Goal: Task Accomplishment & Management: Use online tool/utility

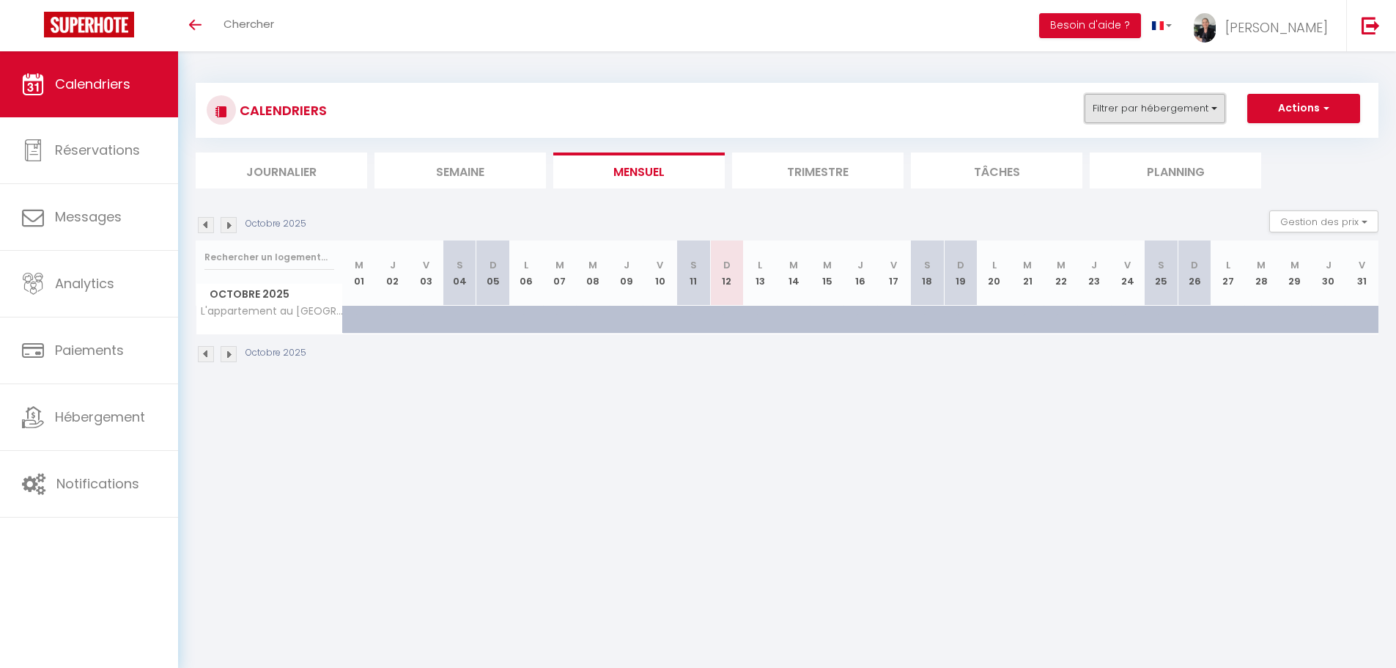
click at [1195, 111] on button "Filtrer par hébergement" at bounding box center [1154, 108] width 141 height 29
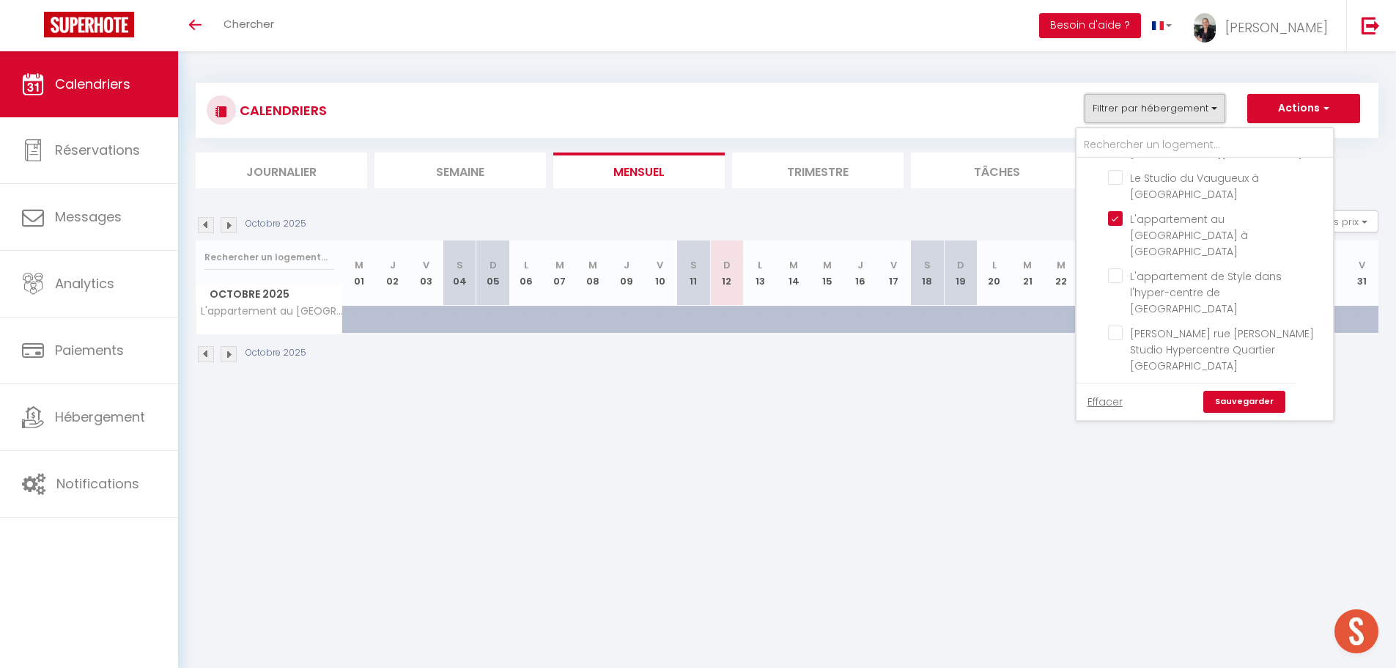
scroll to position [171, 0]
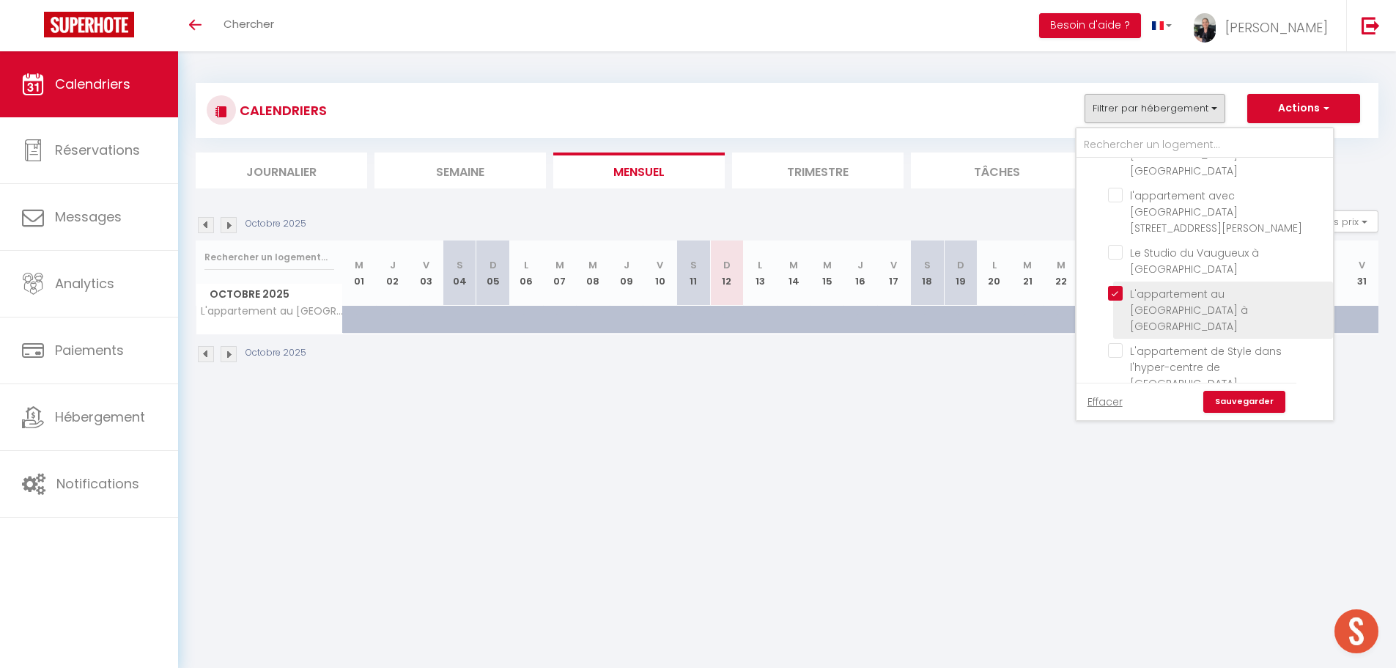
click at [1118, 286] on input "L'appartement au [GEOGRAPHIC_DATA] à [GEOGRAPHIC_DATA]" at bounding box center [1218, 293] width 220 height 15
checkbox input "false"
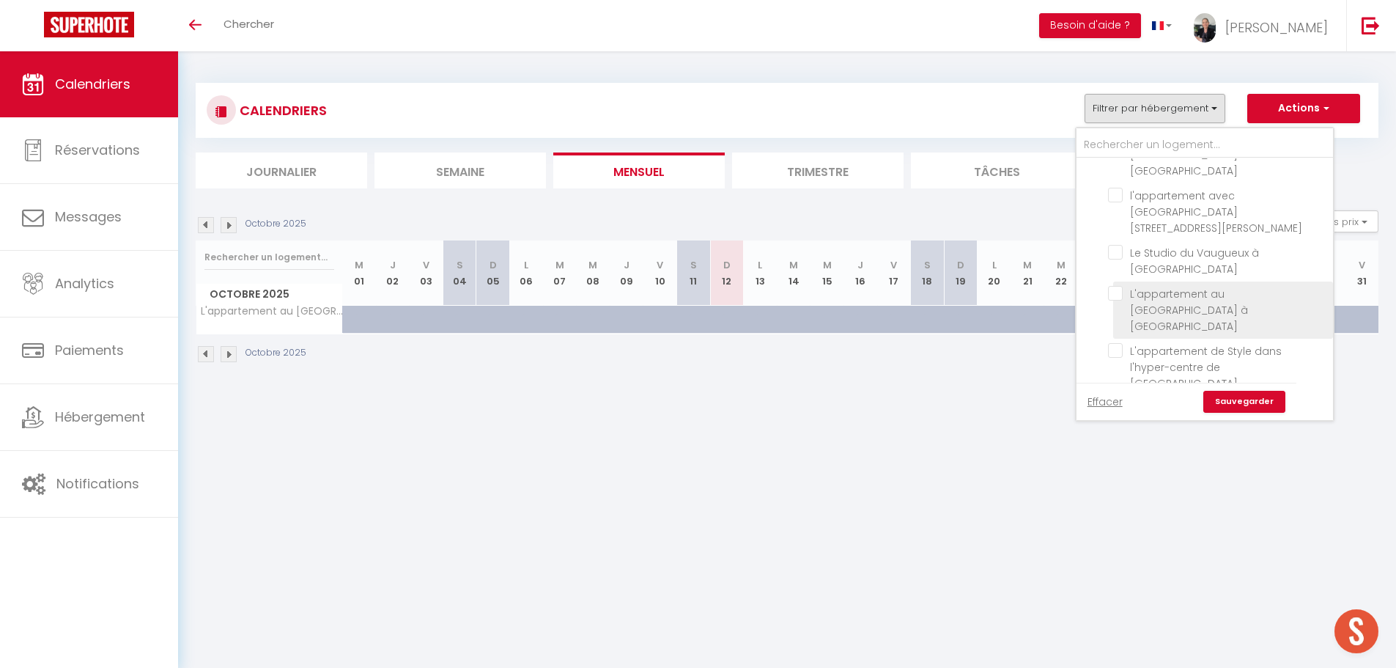
checkbox input "false"
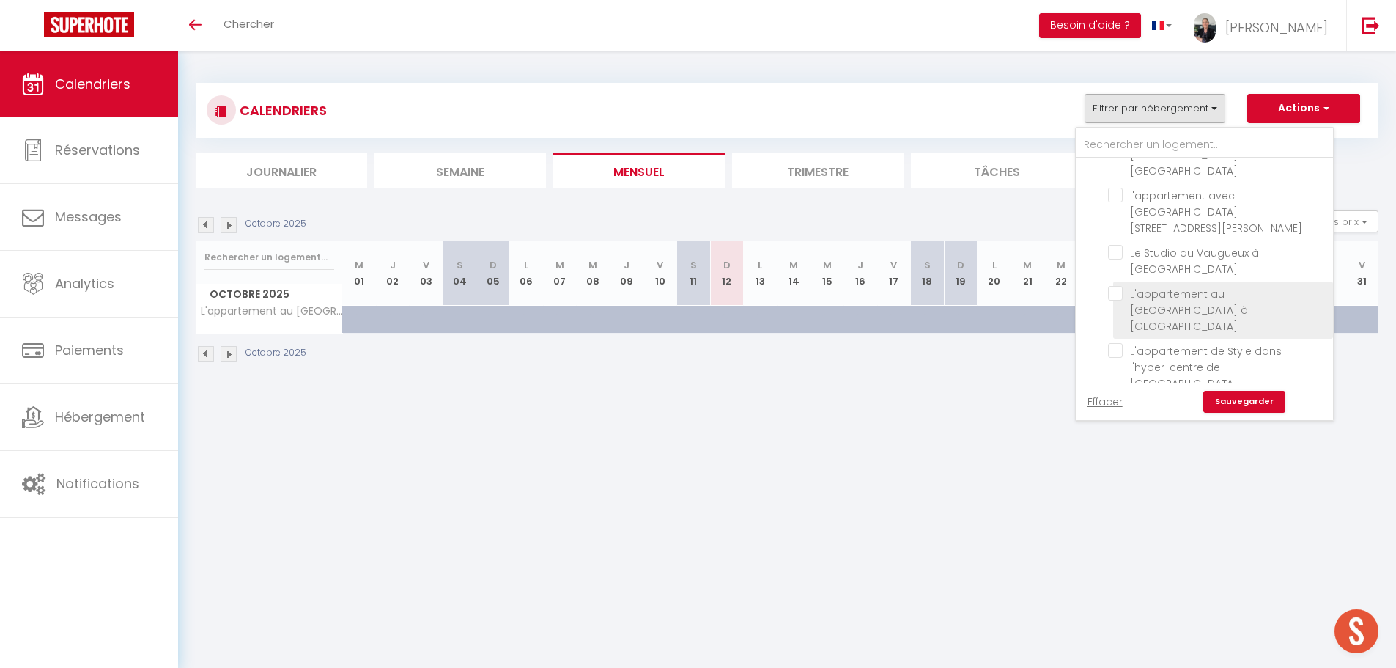
checkbox input "false"
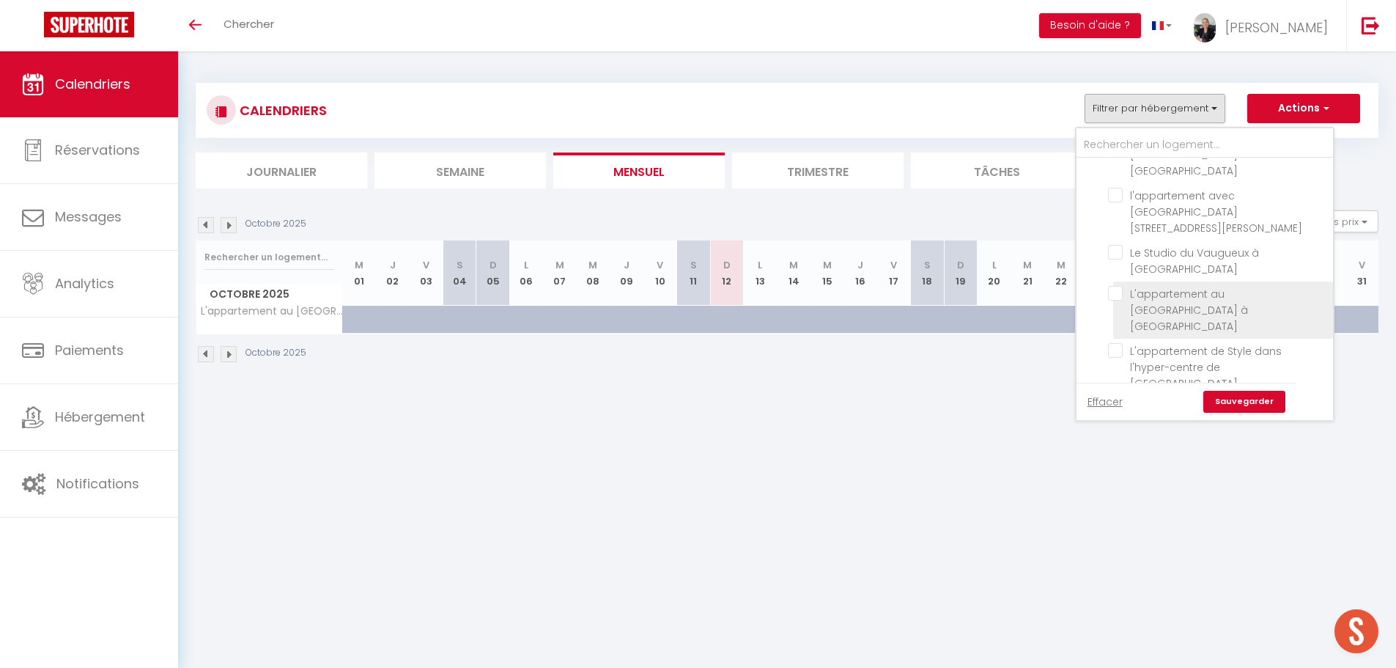
checkbox input "false"
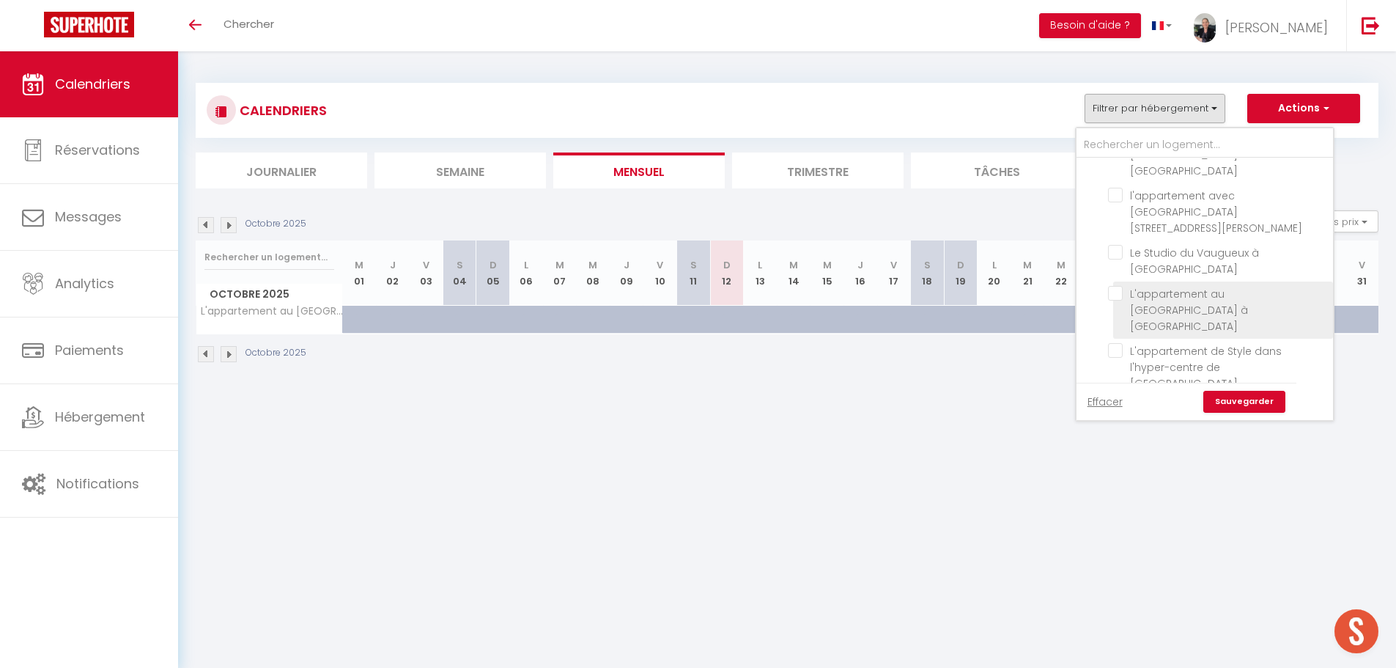
checkbox input "false"
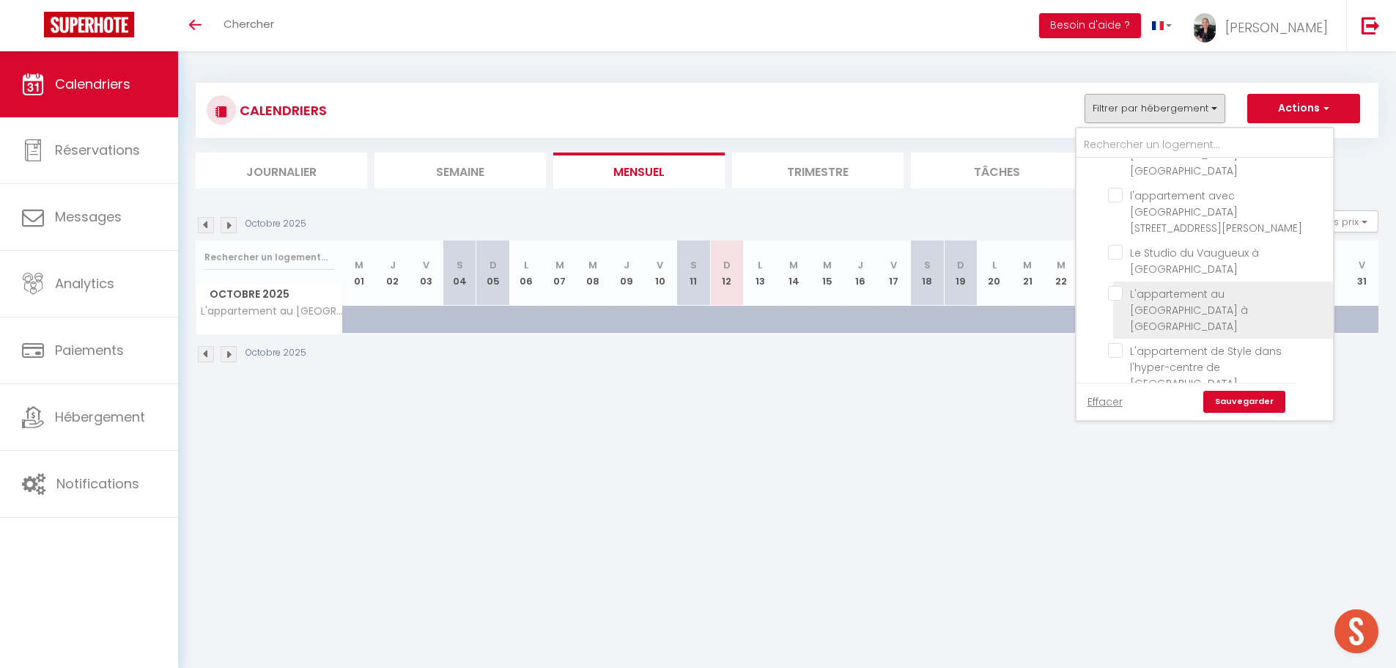
checkbox input "false"
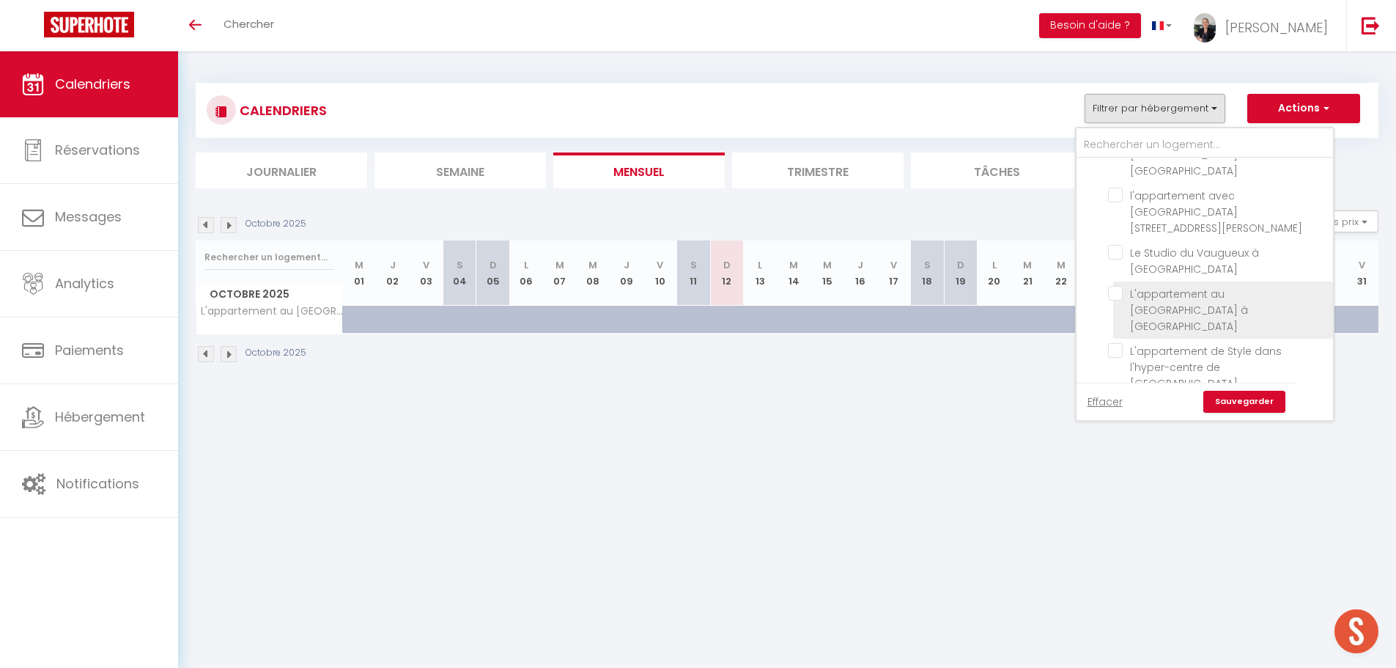
checkbox input "false"
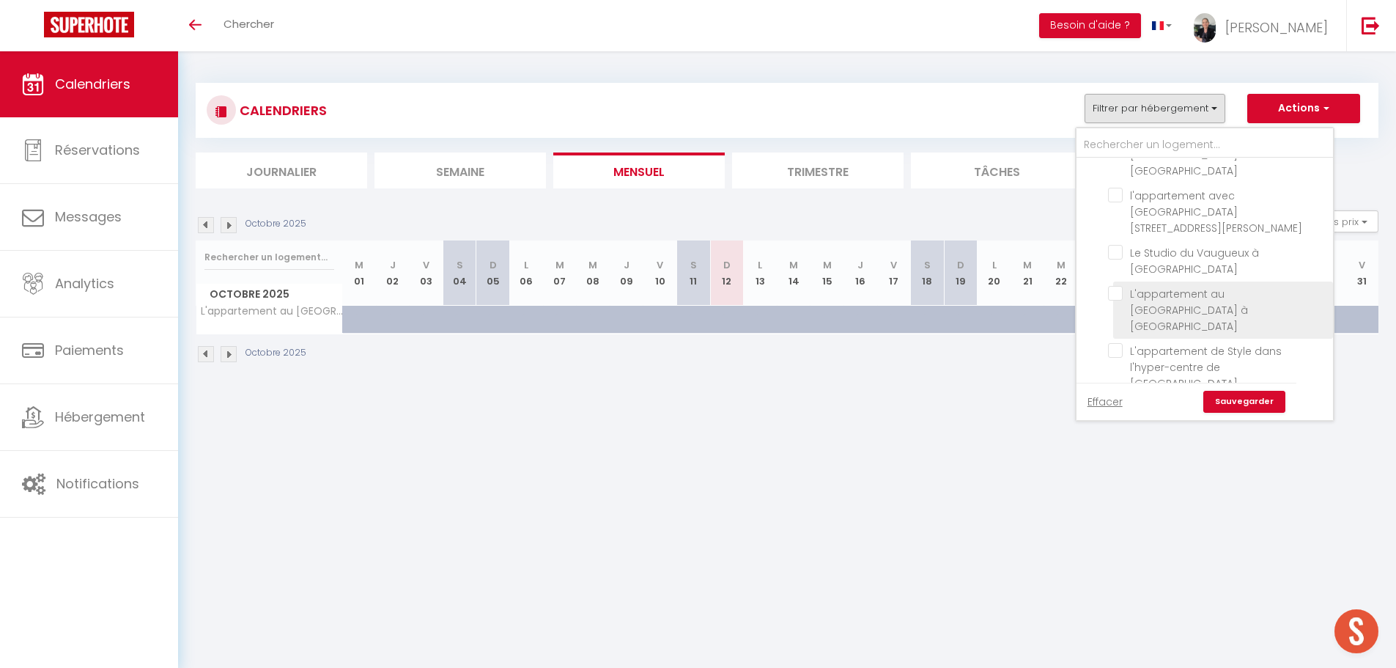
checkbox input "false"
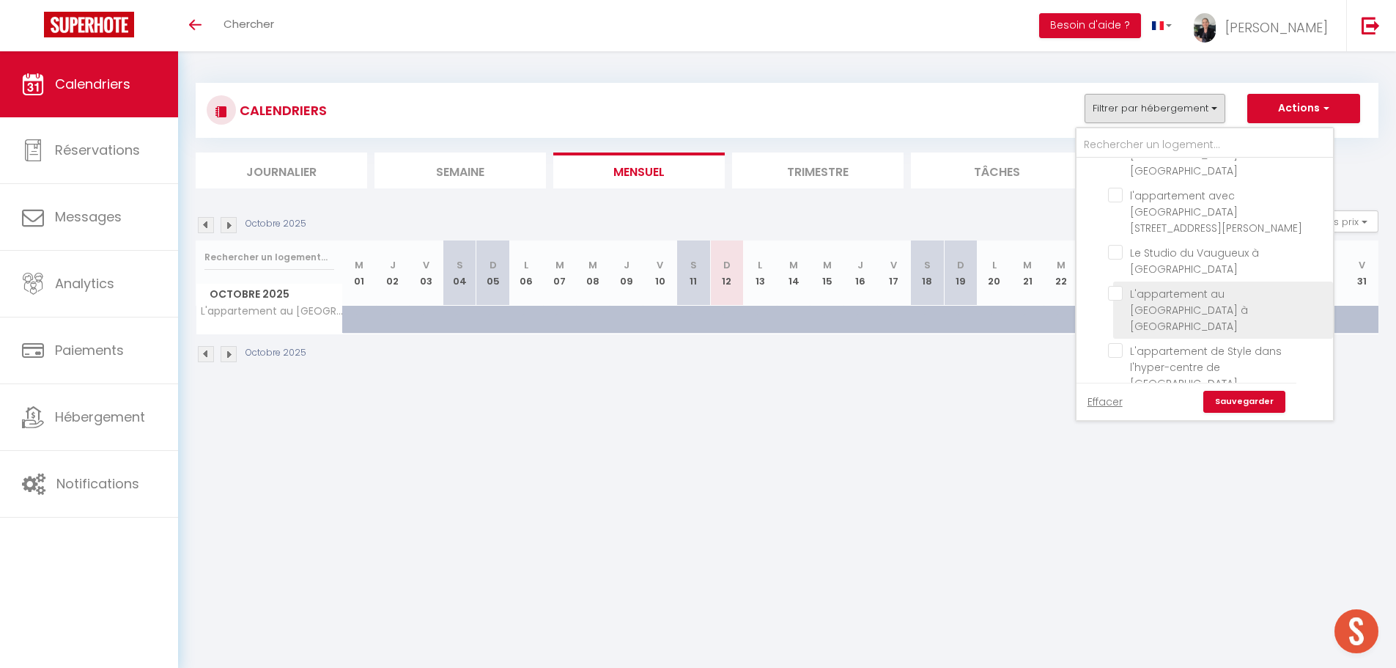
checkbox input "false"
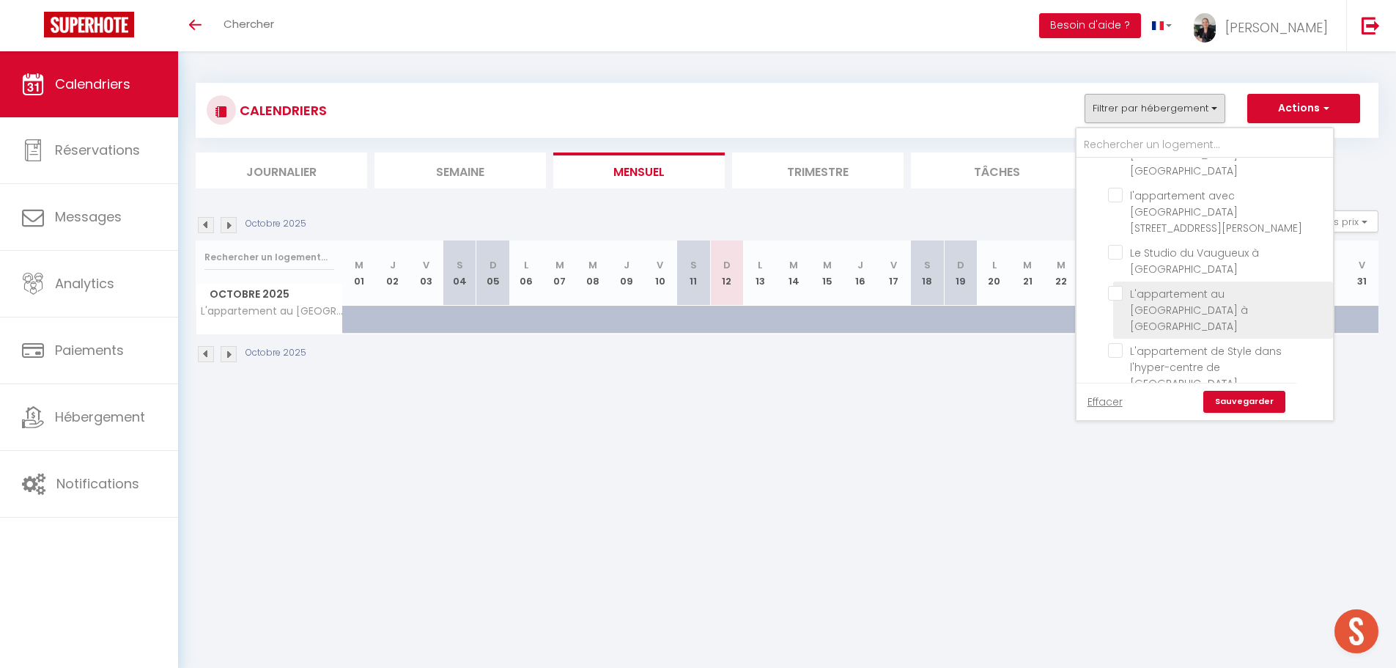
checkbox input "false"
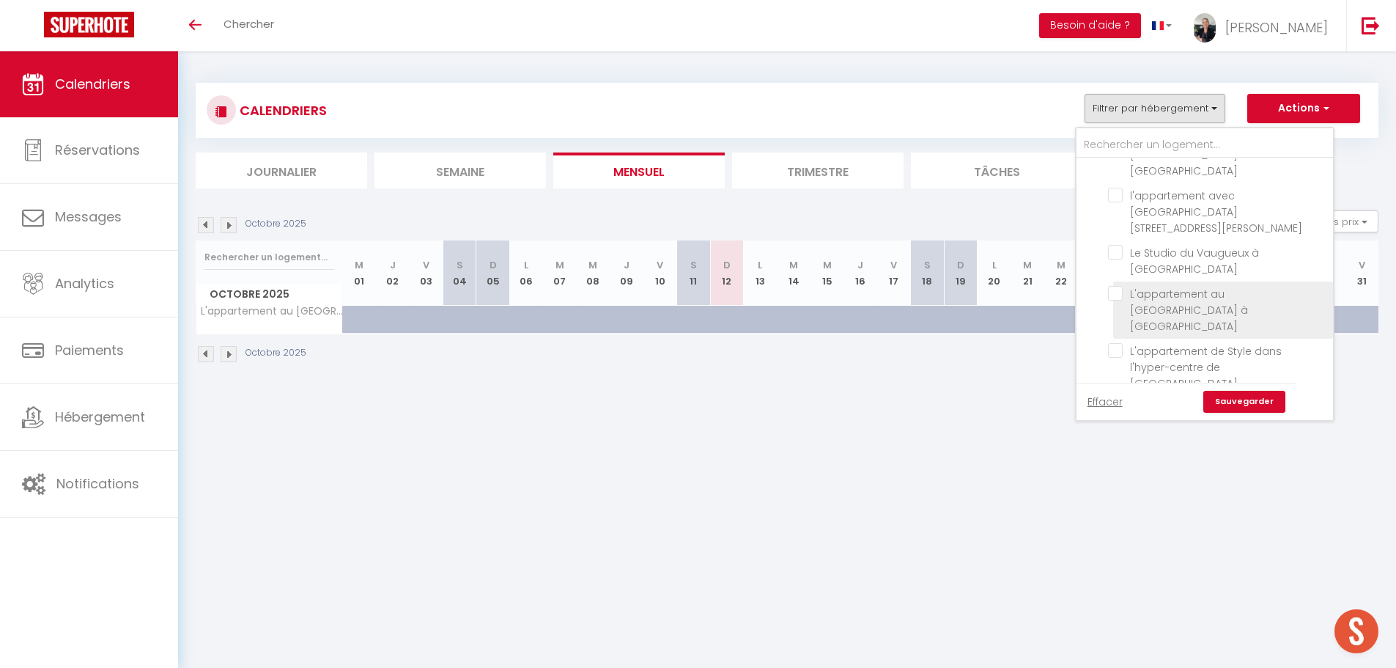
checkbox input "false"
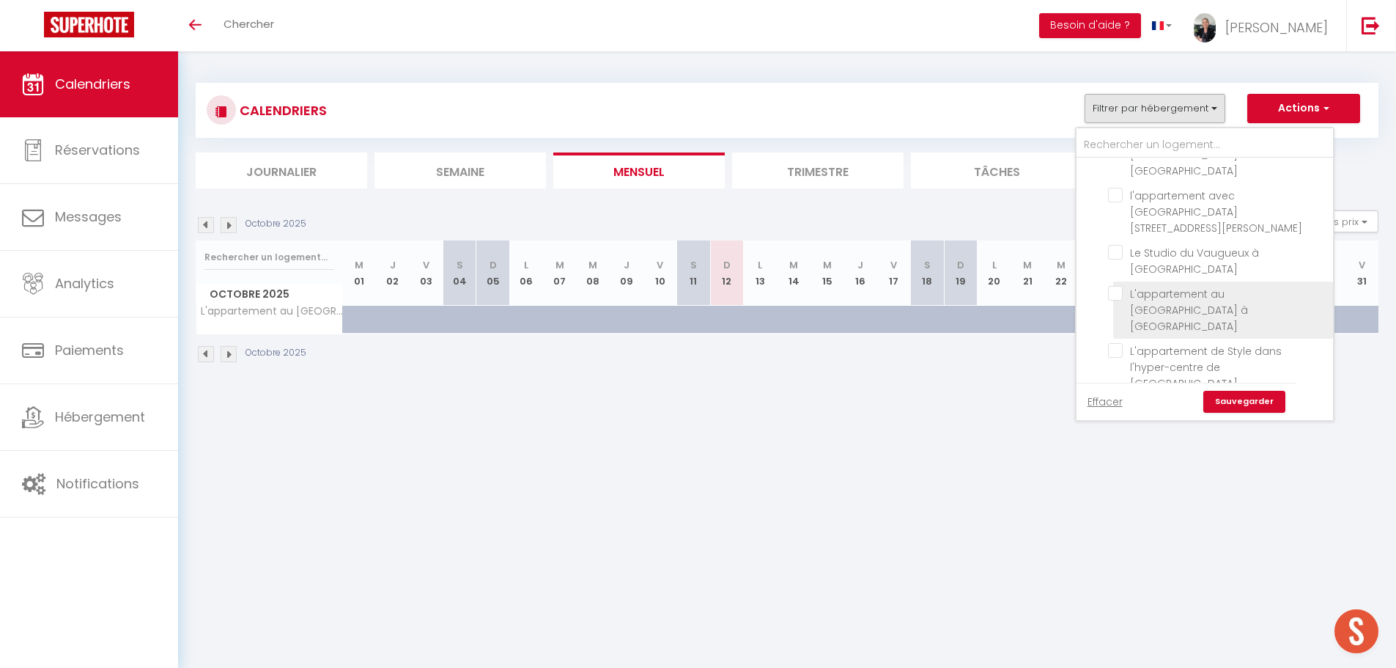
checkbox input "false"
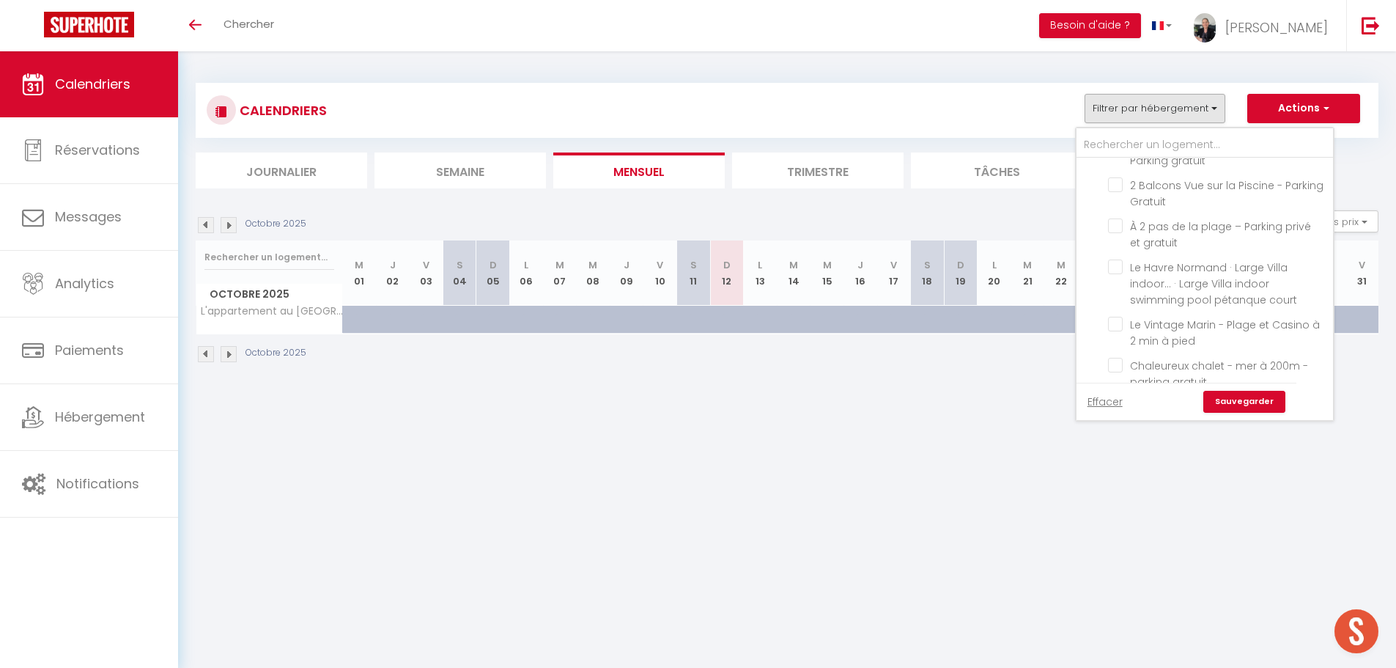
scroll to position [2602, 0]
click at [1121, 358] on input "Chaleureux chalet - mer à 200m - parking gratuit" at bounding box center [1218, 365] width 220 height 15
checkbox input "true"
checkbox input "false"
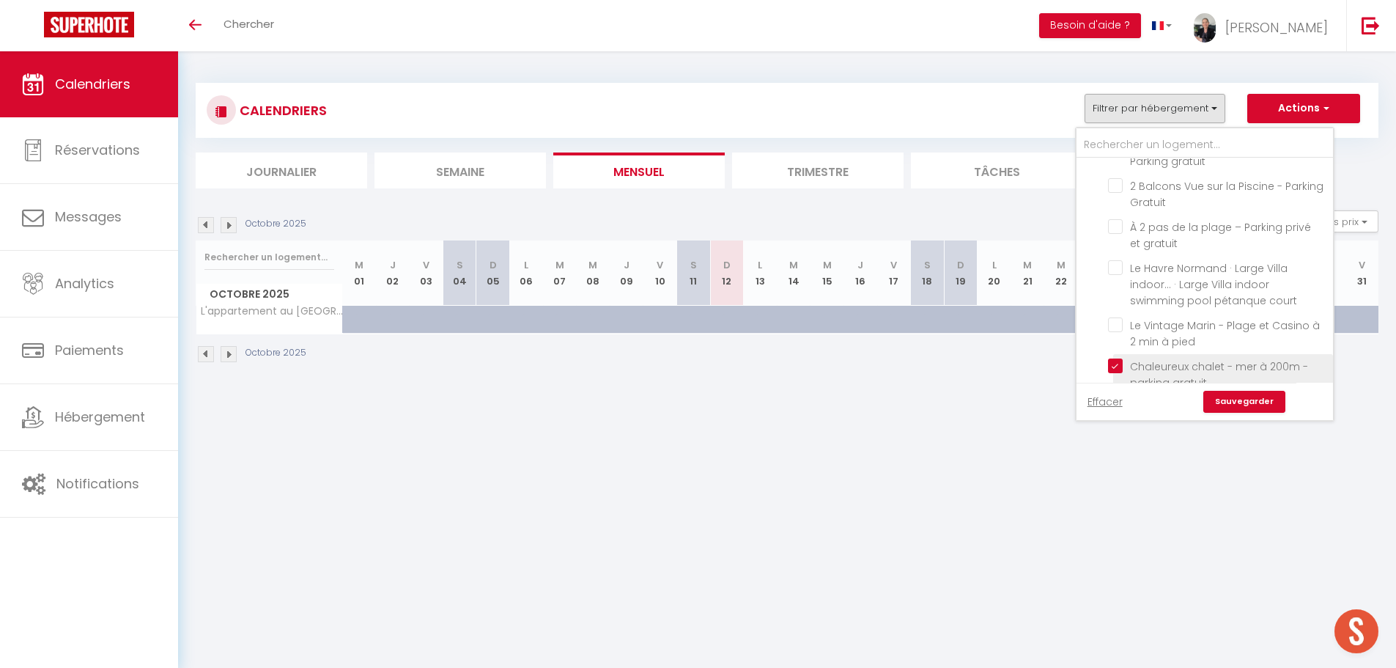
checkbox input "false"
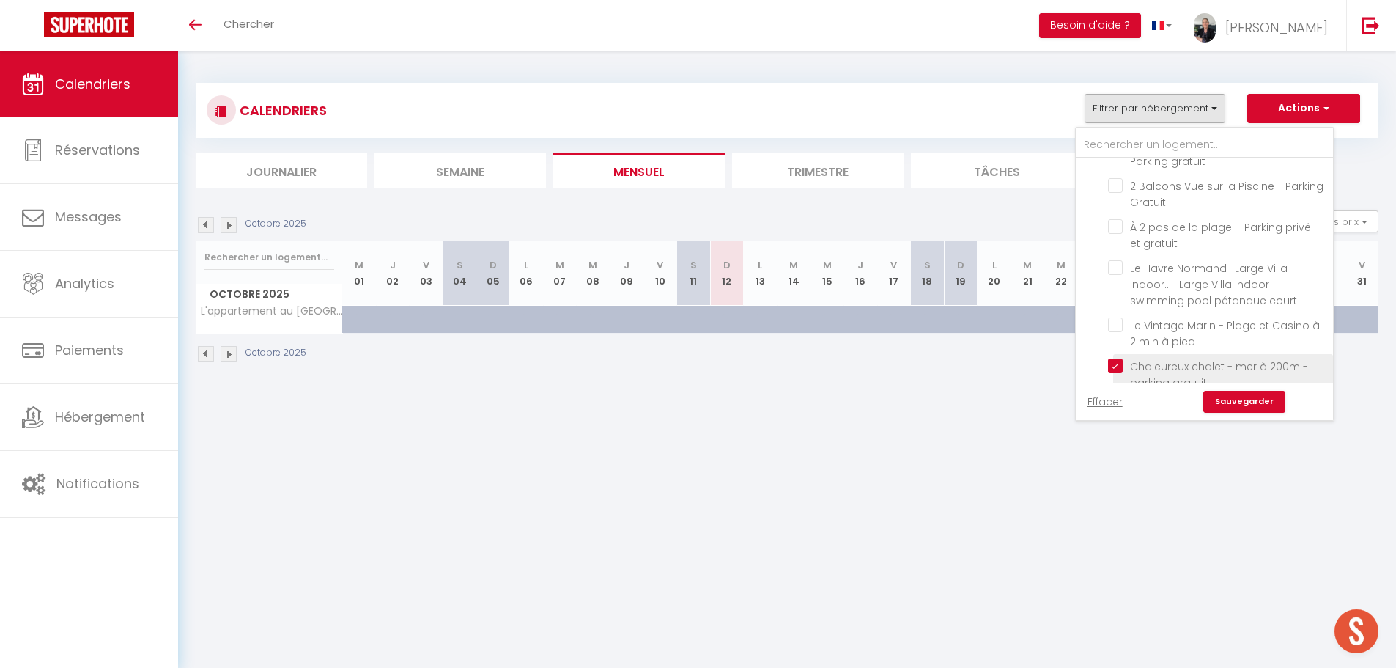
checkbox input "false"
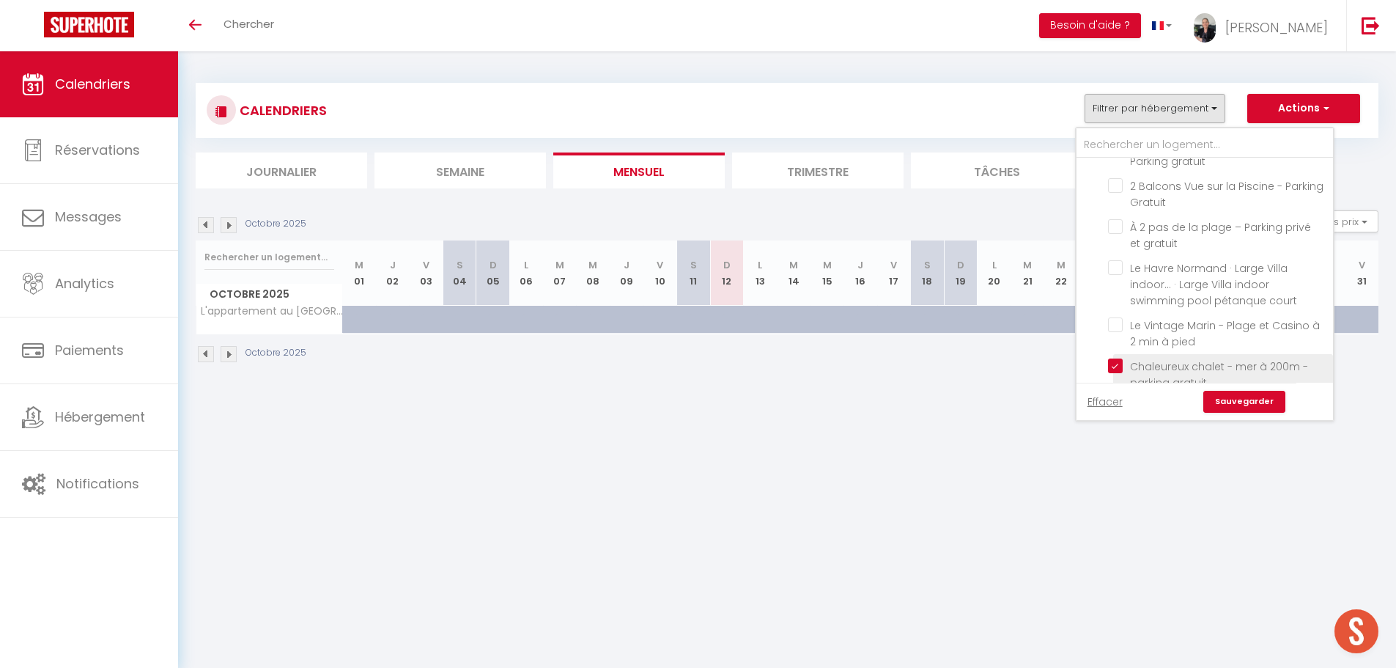
checkbox input "false"
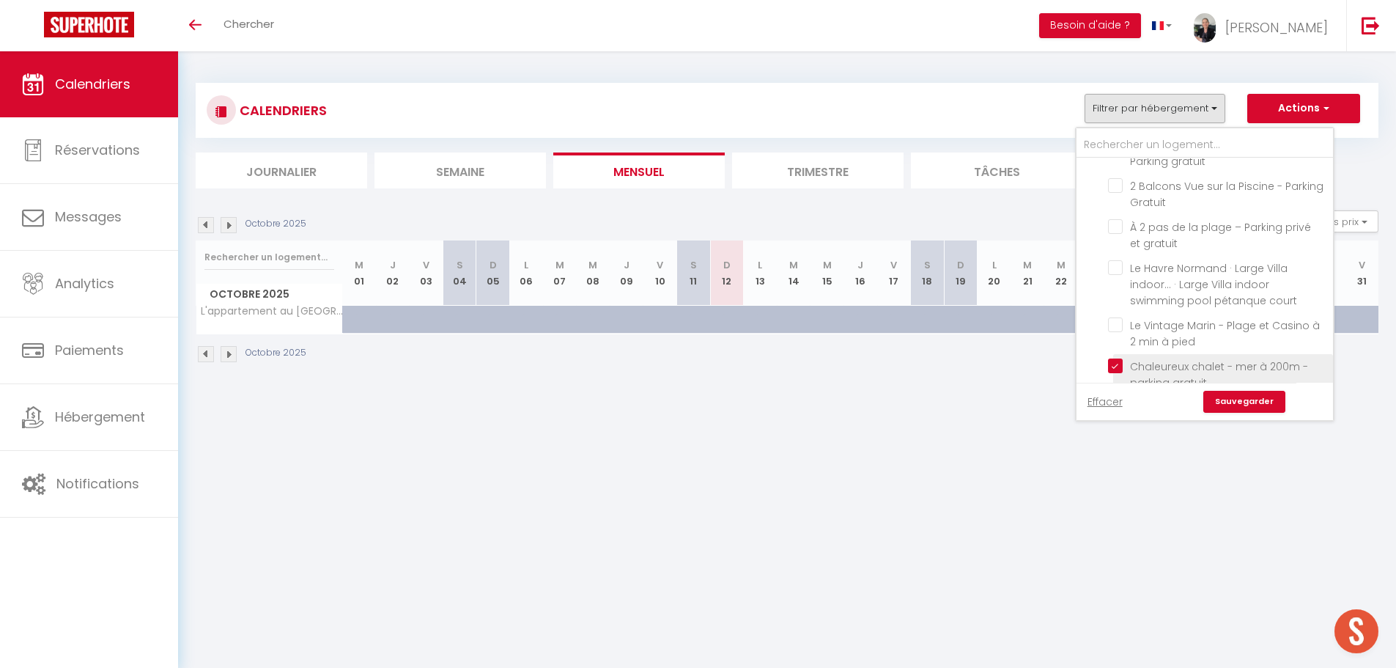
checkbox input "false"
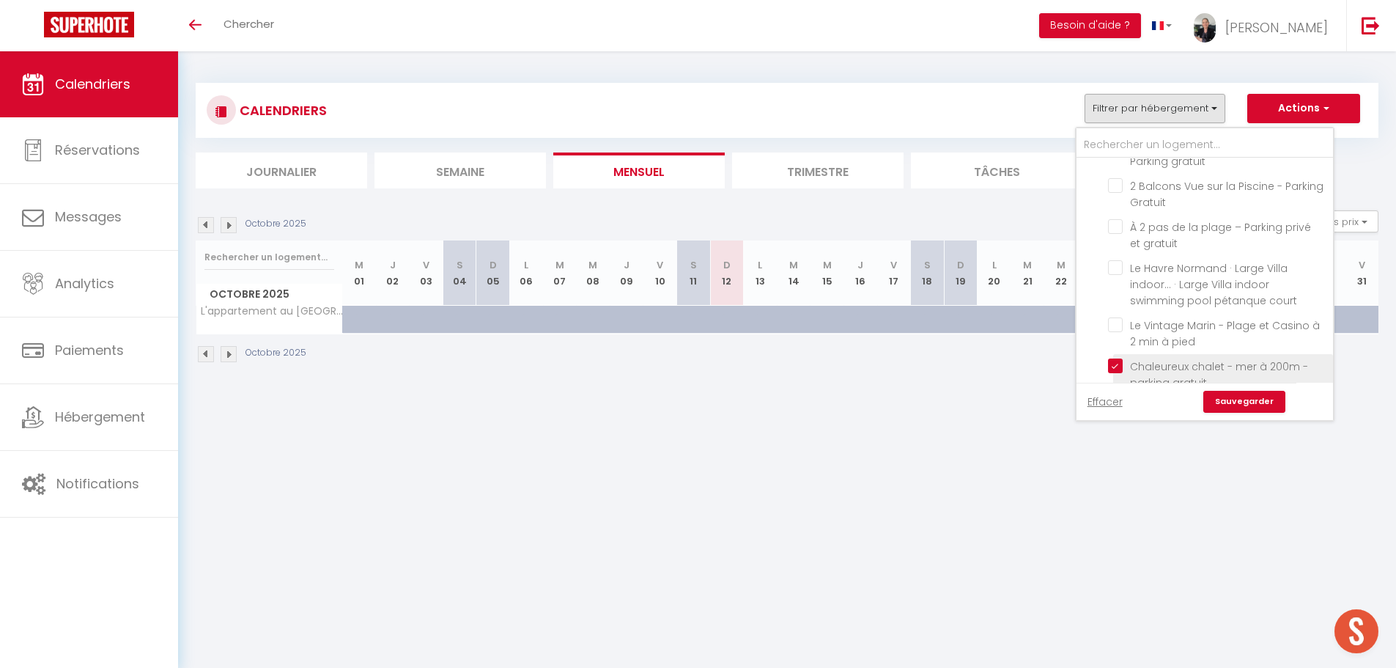
checkbox input "false"
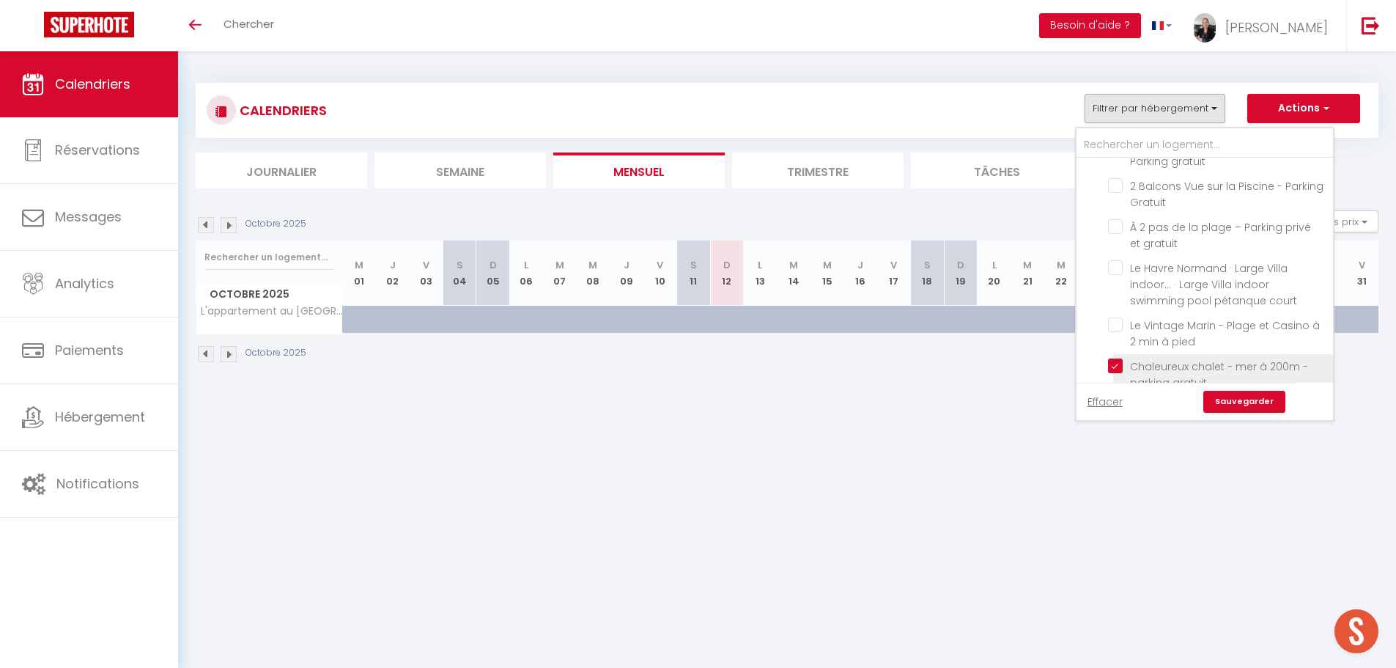
checkbox input "false"
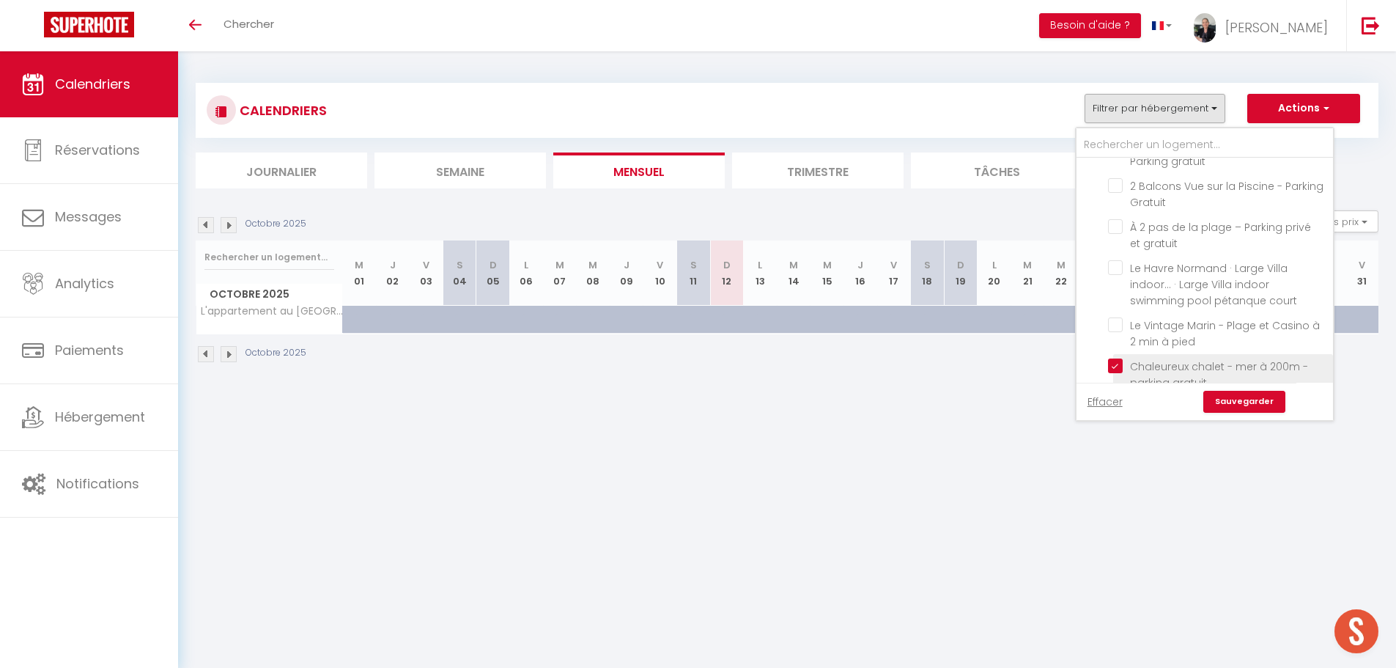
checkbox input "false"
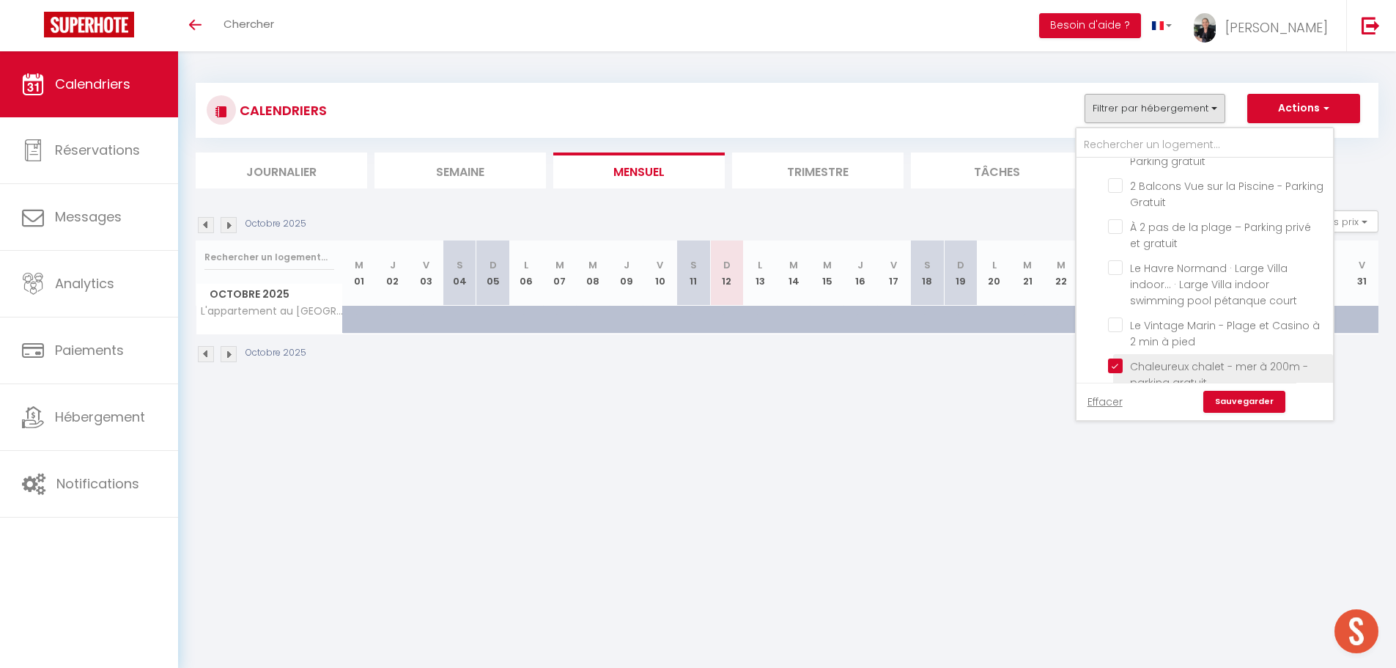
checkbox input "false"
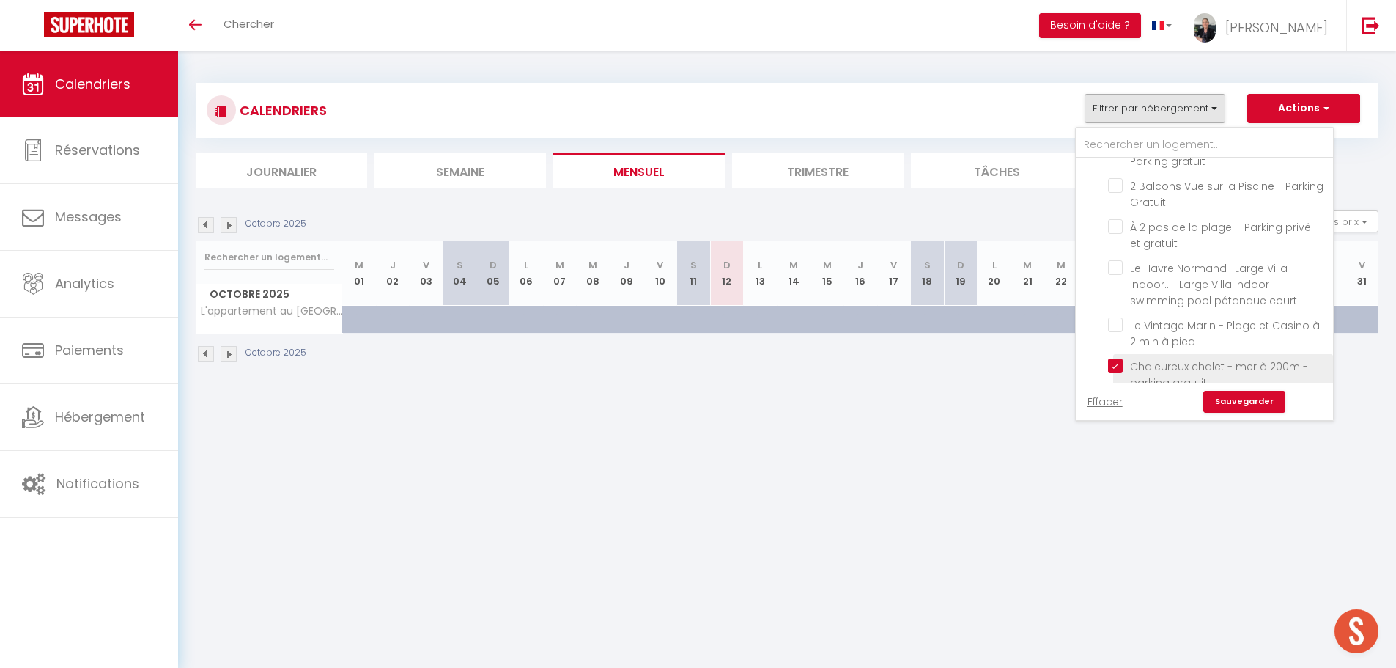
checkbox input "false"
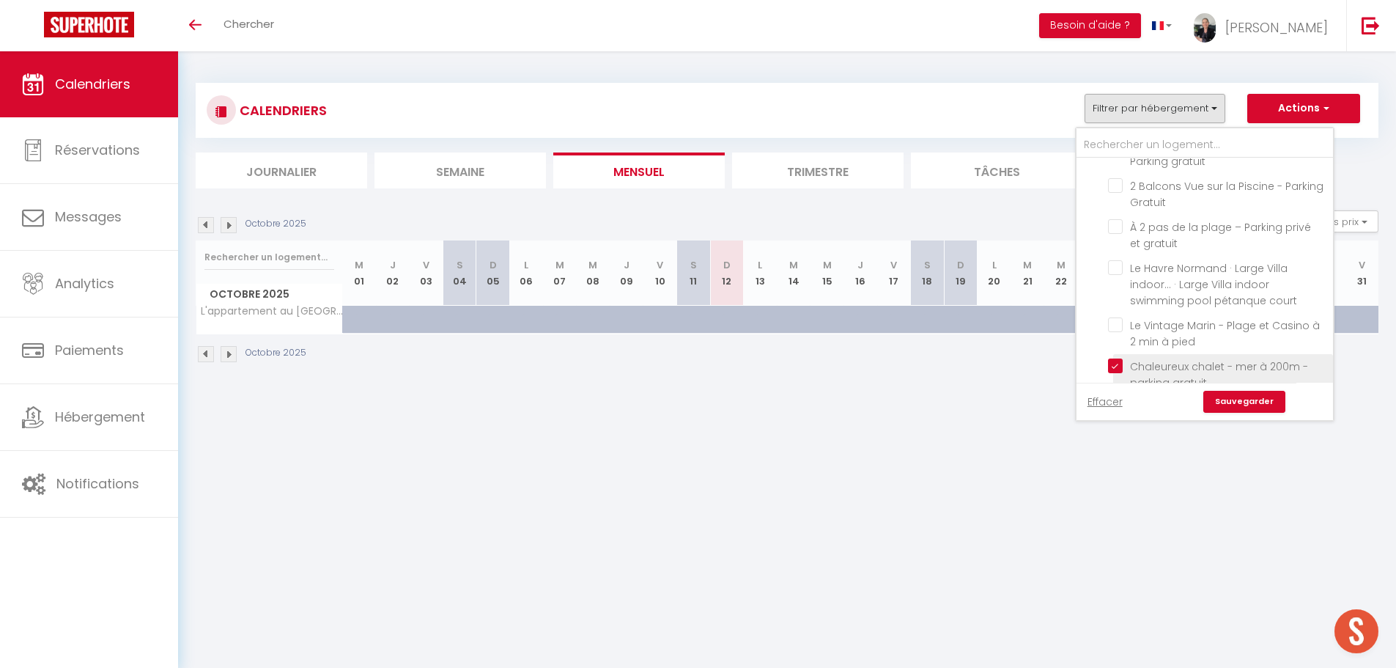
checkbox input "false"
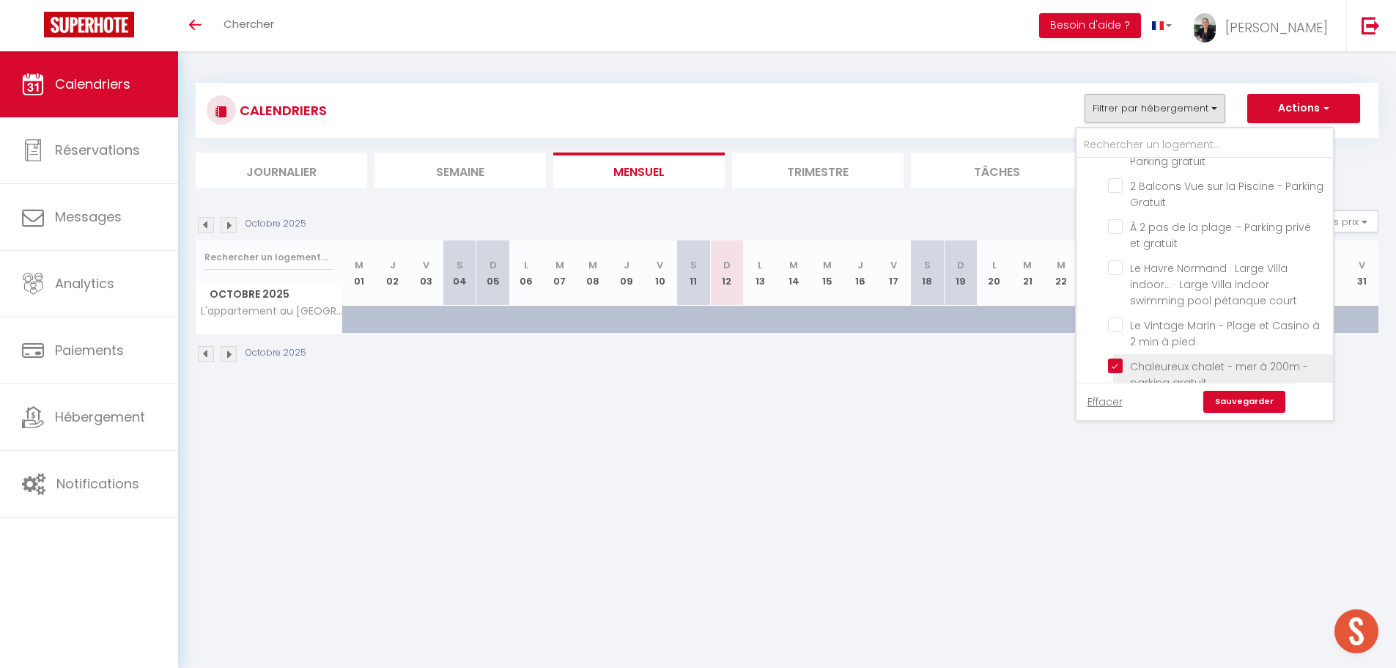
checkbox input "false"
click at [1238, 406] on link "Sauvegarder" at bounding box center [1244, 402] width 82 height 22
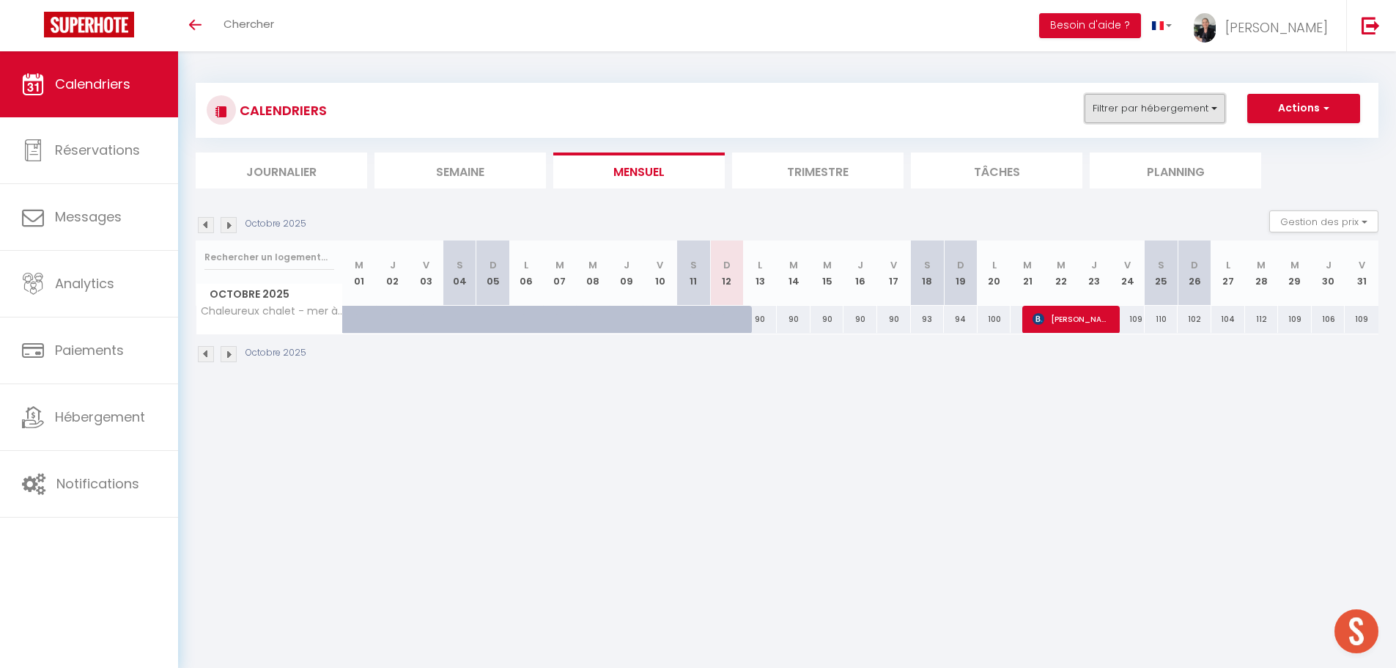
click at [1200, 114] on button "Filtrer par hébergement" at bounding box center [1154, 108] width 141 height 29
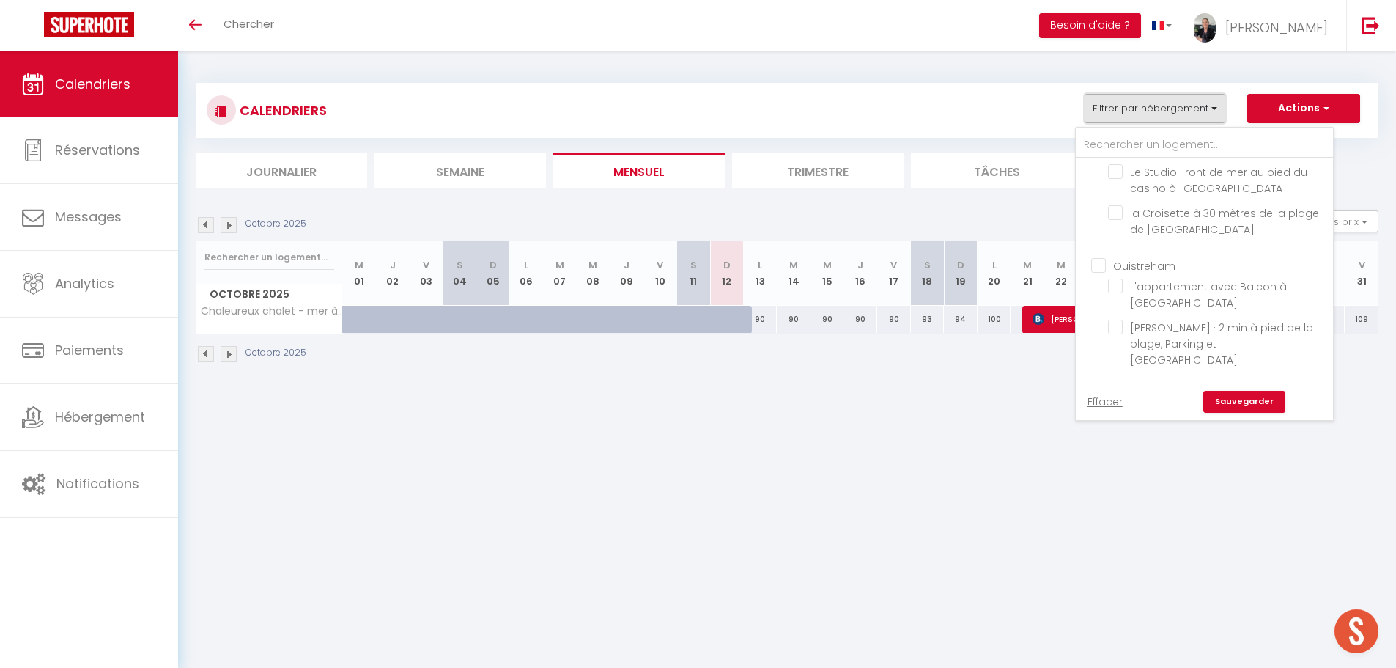
scroll to position [1136, 0]
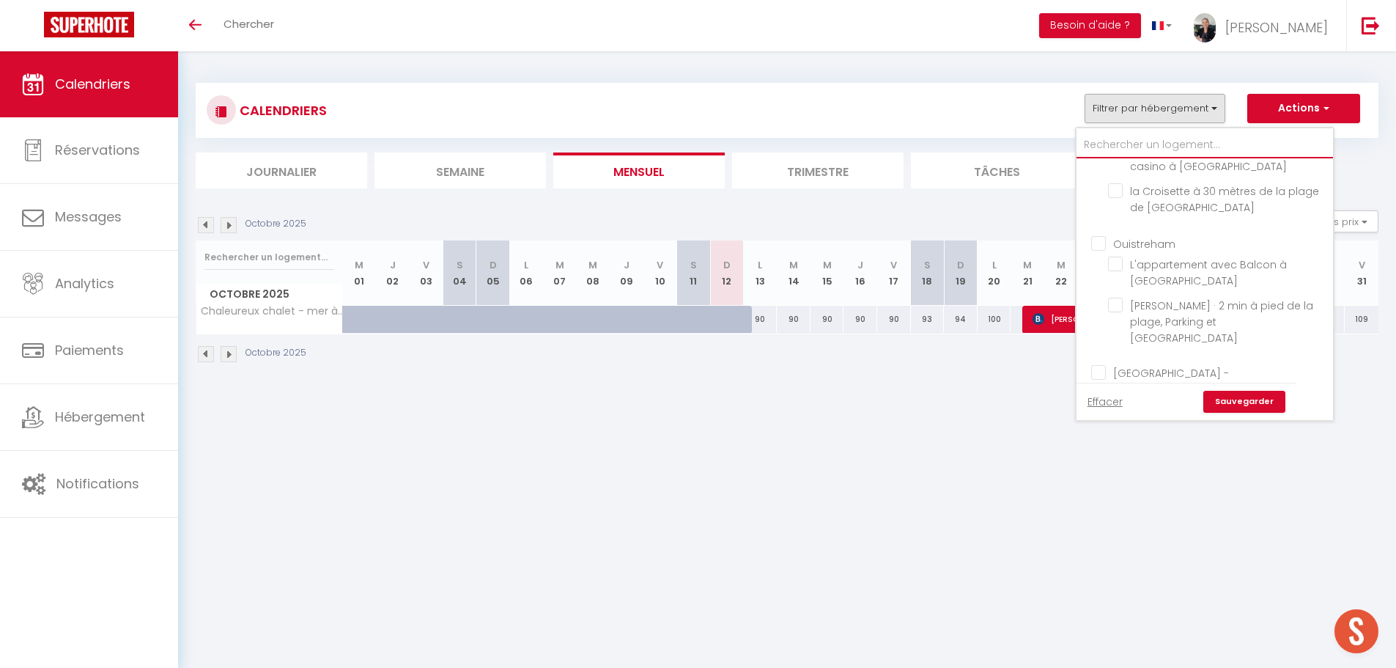
click at [1183, 147] on input "text" at bounding box center [1204, 145] width 256 height 26
type input "p"
checkbox input "false"
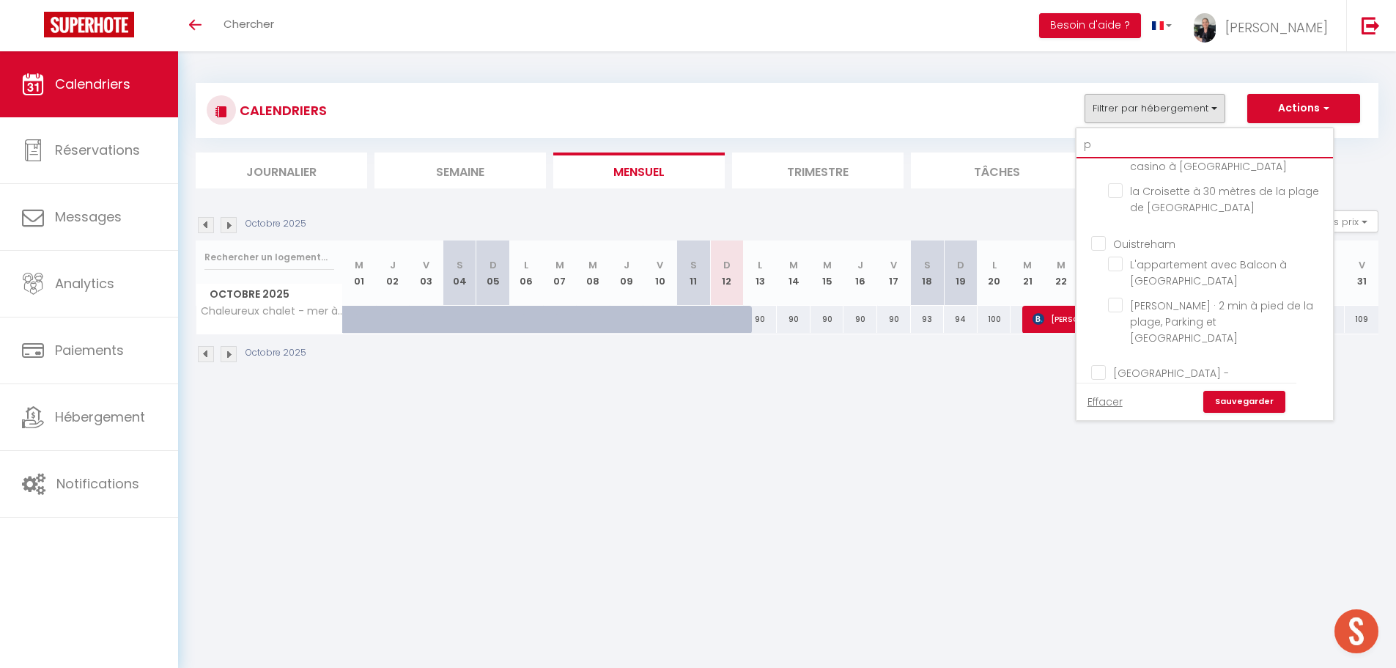
checkbox input "false"
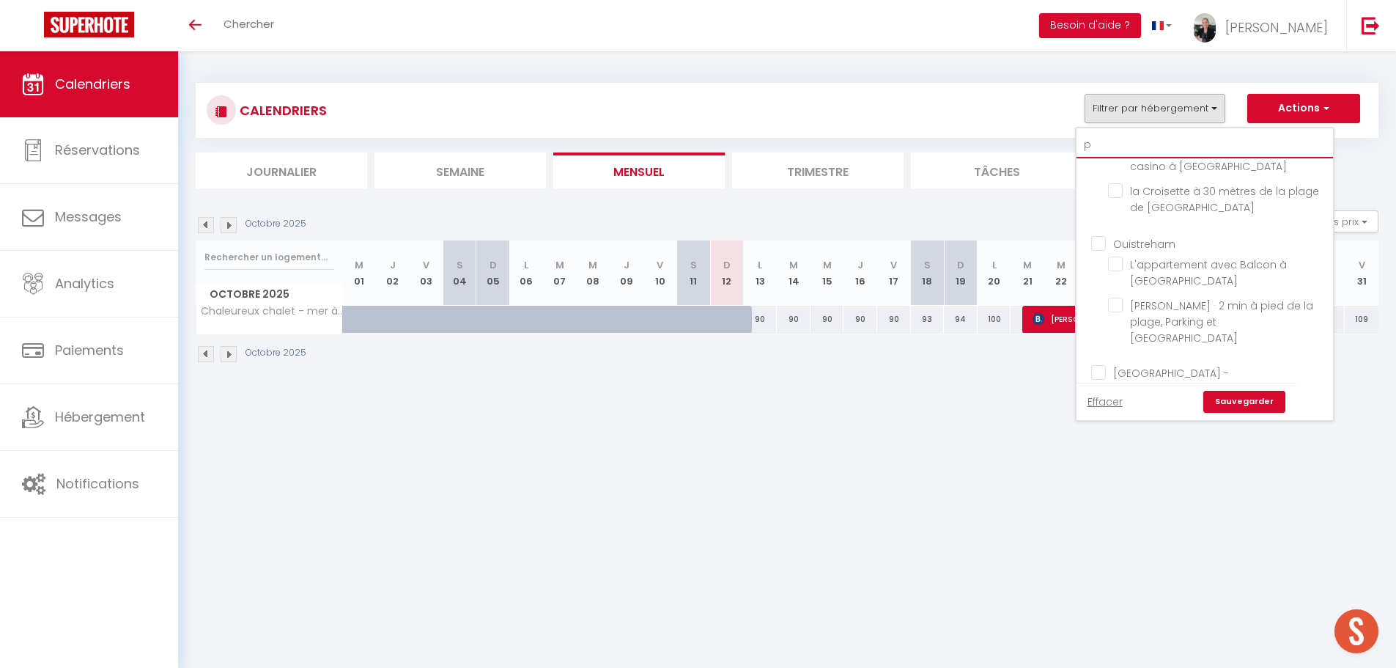
checkbox input "false"
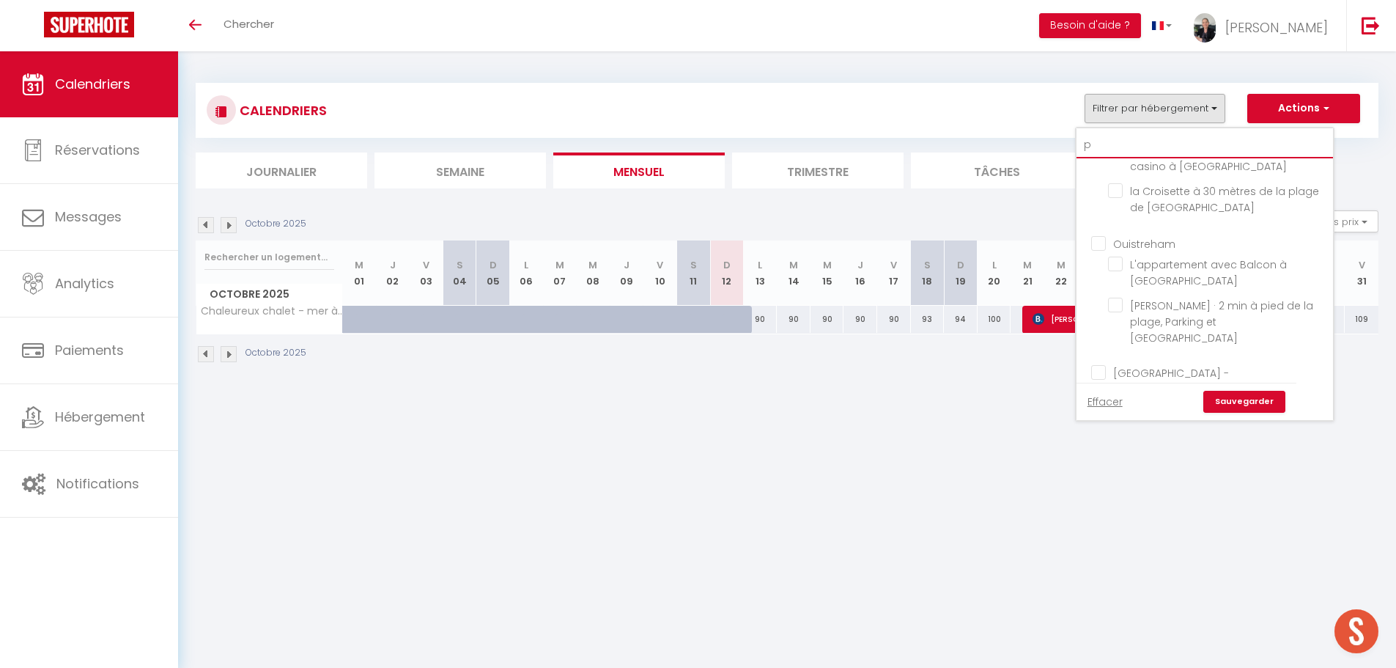
checkbox input "false"
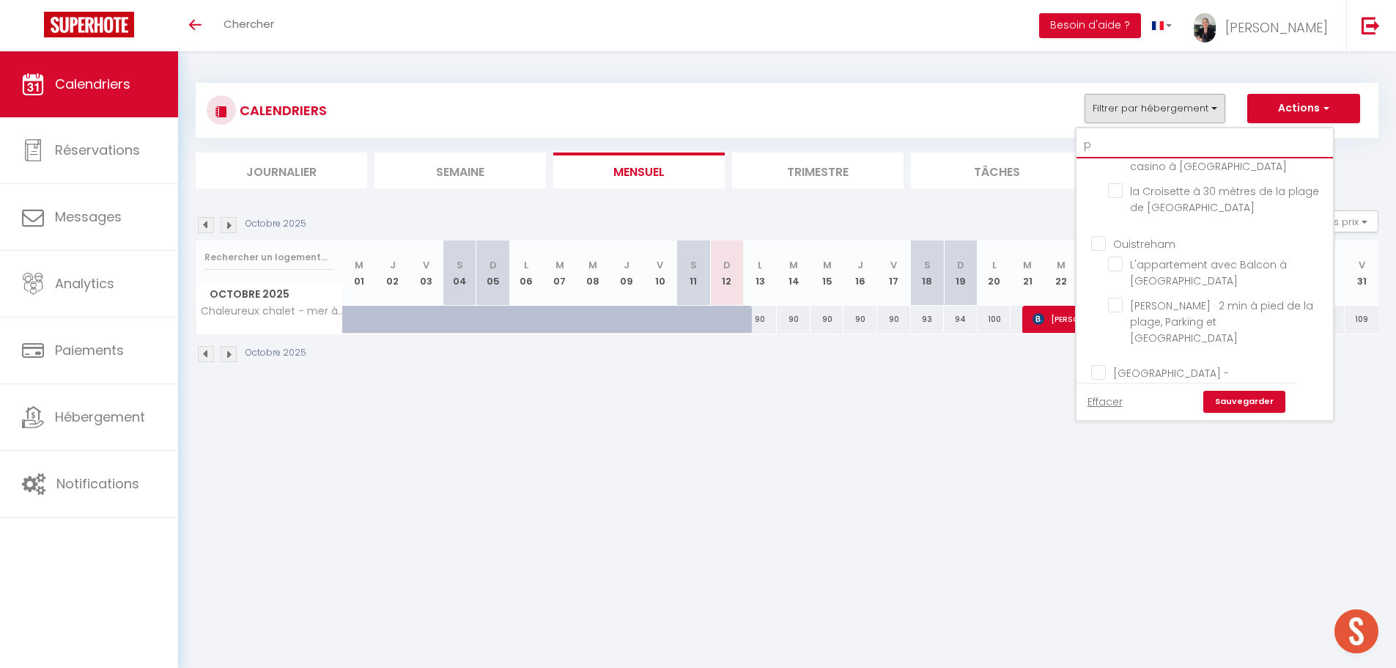
checkbox input "false"
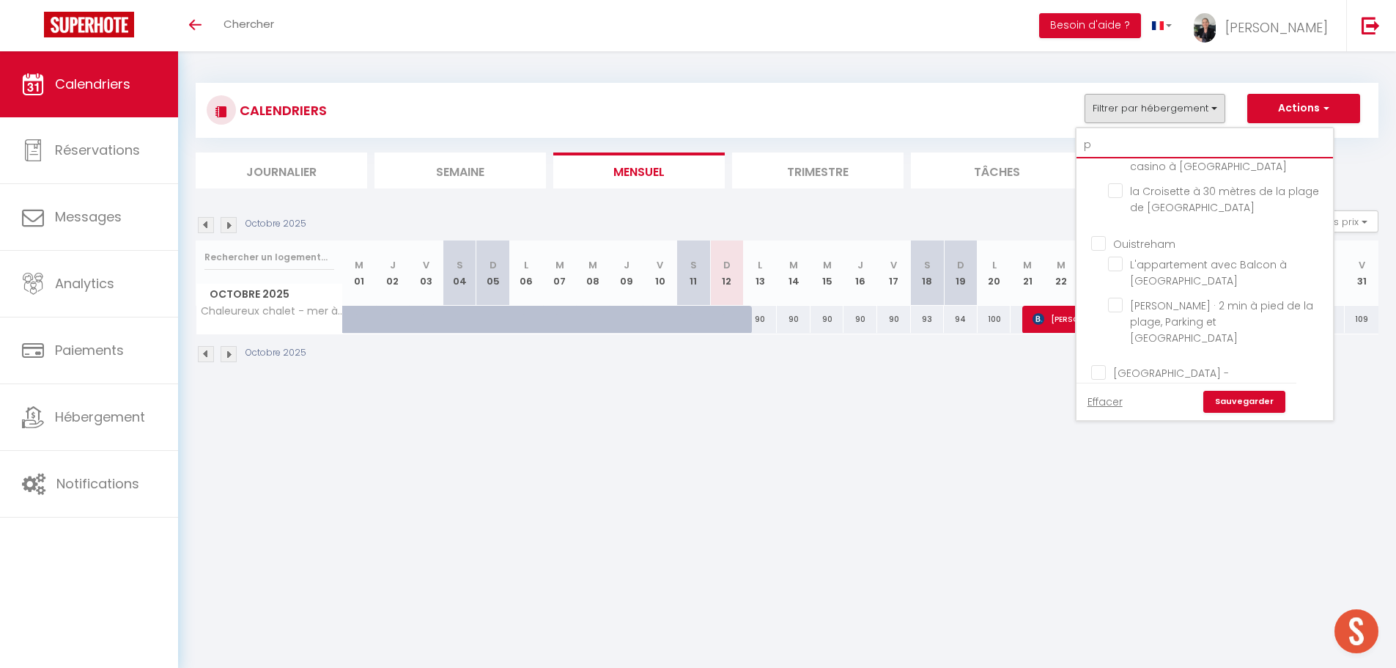
checkbox input "false"
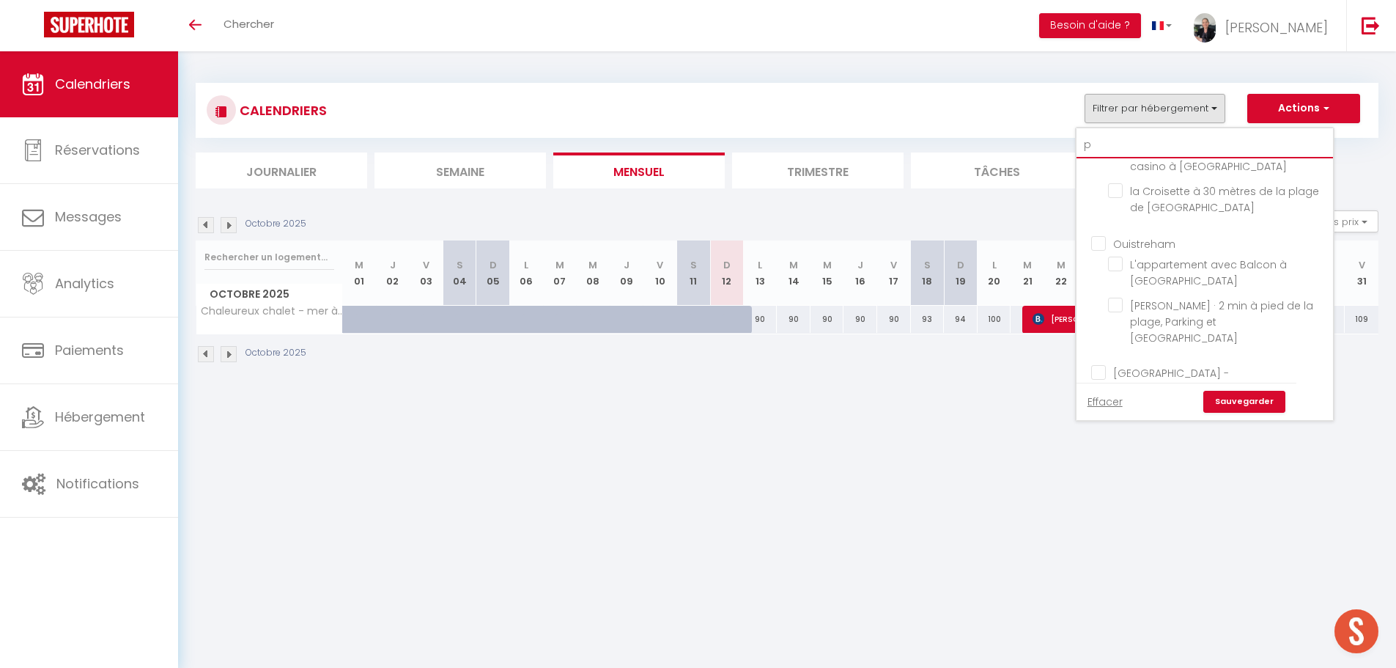
checkbox input "false"
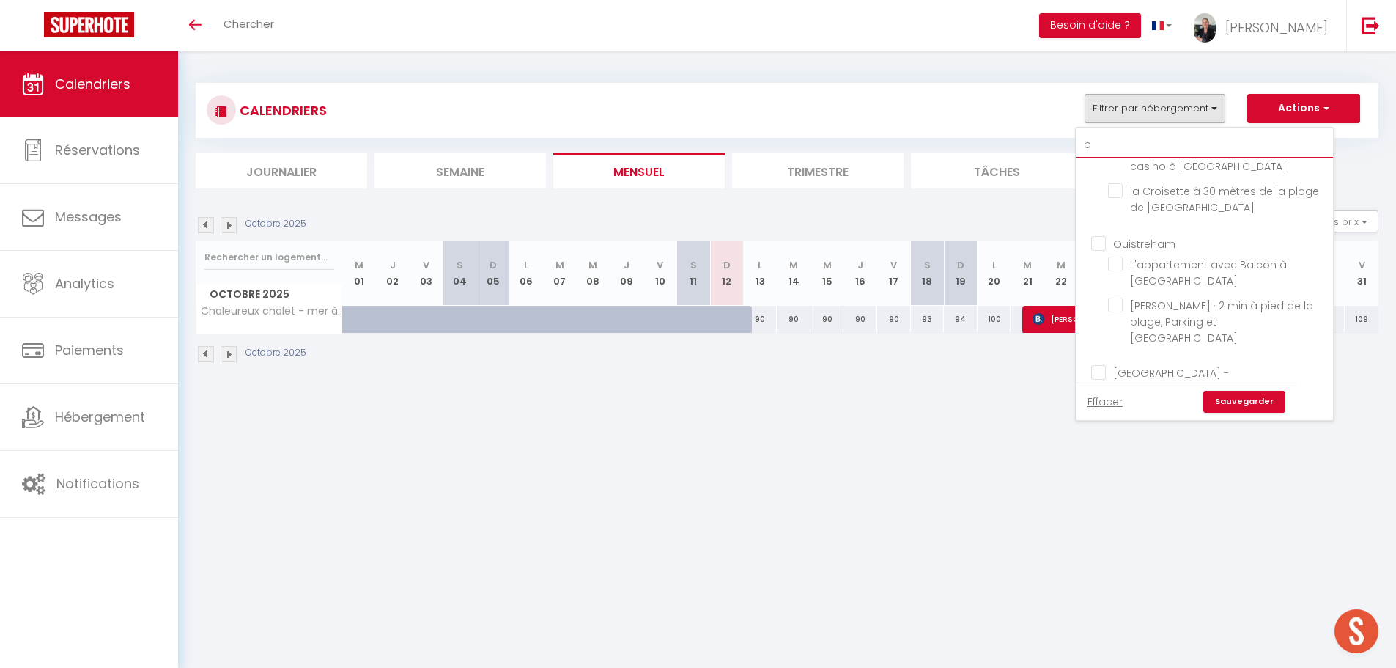
checkbox input "false"
type input "po"
checkbox input "false"
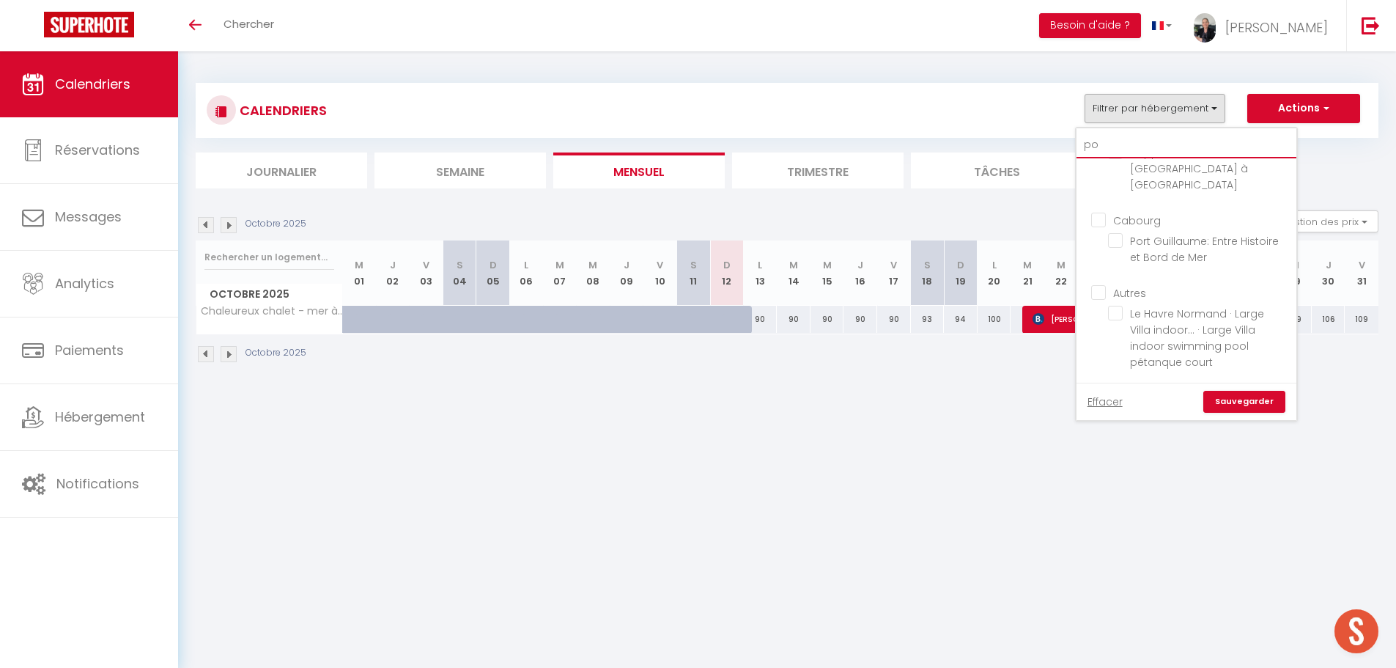
scroll to position [26, 0]
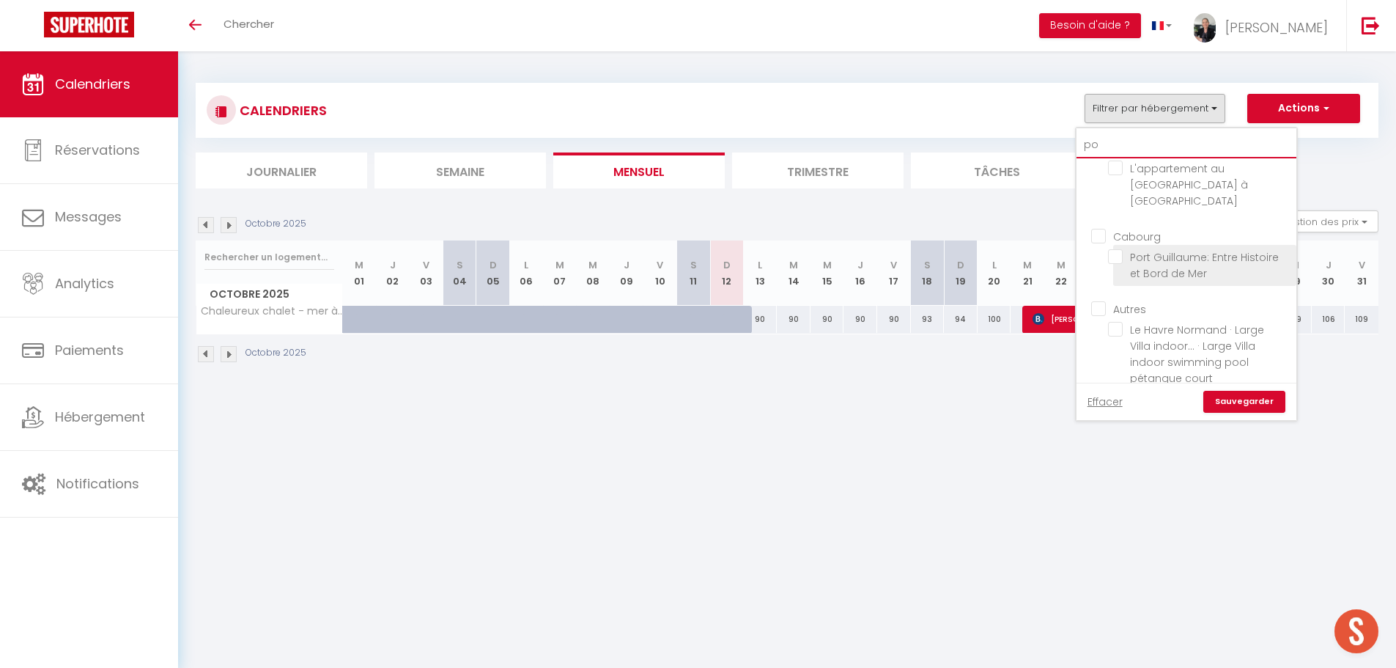
type input "po"
click at [1115, 249] on input "Port Guillaume: Entre Histoire et Bord de Mer" at bounding box center [1199, 256] width 183 height 15
checkbox input "true"
checkbox input "false"
click at [1249, 398] on link "Sauvegarder" at bounding box center [1244, 402] width 82 height 22
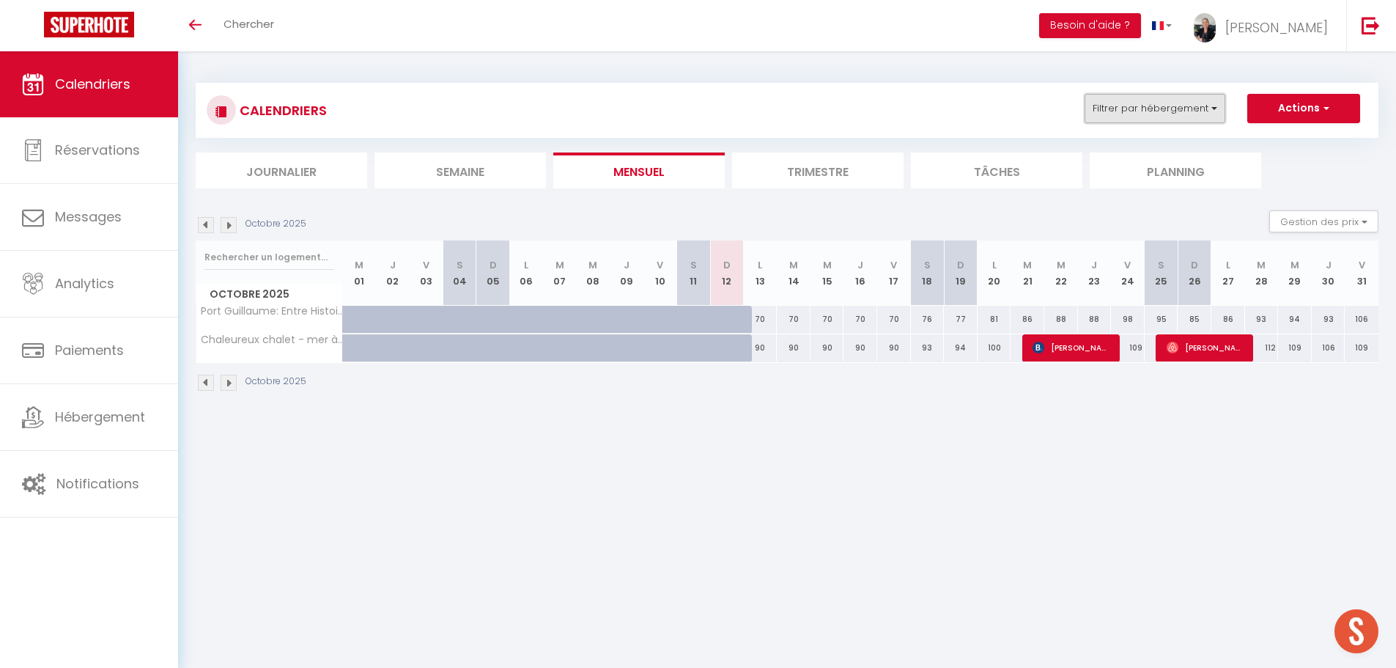
click at [1200, 109] on button "Filtrer par hébergement" at bounding box center [1154, 108] width 141 height 29
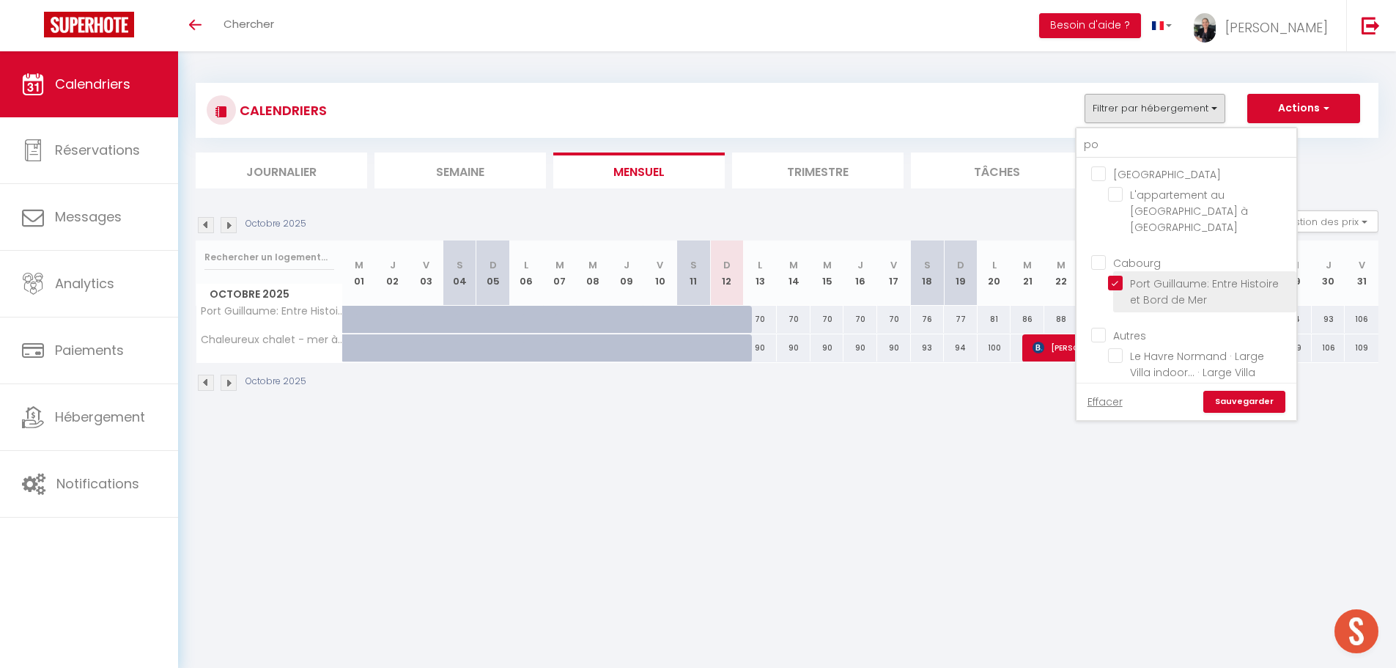
click at [1118, 276] on input "Port Guillaume: Entre Histoire et Bord de Mer" at bounding box center [1199, 283] width 183 height 15
checkbox input "false"
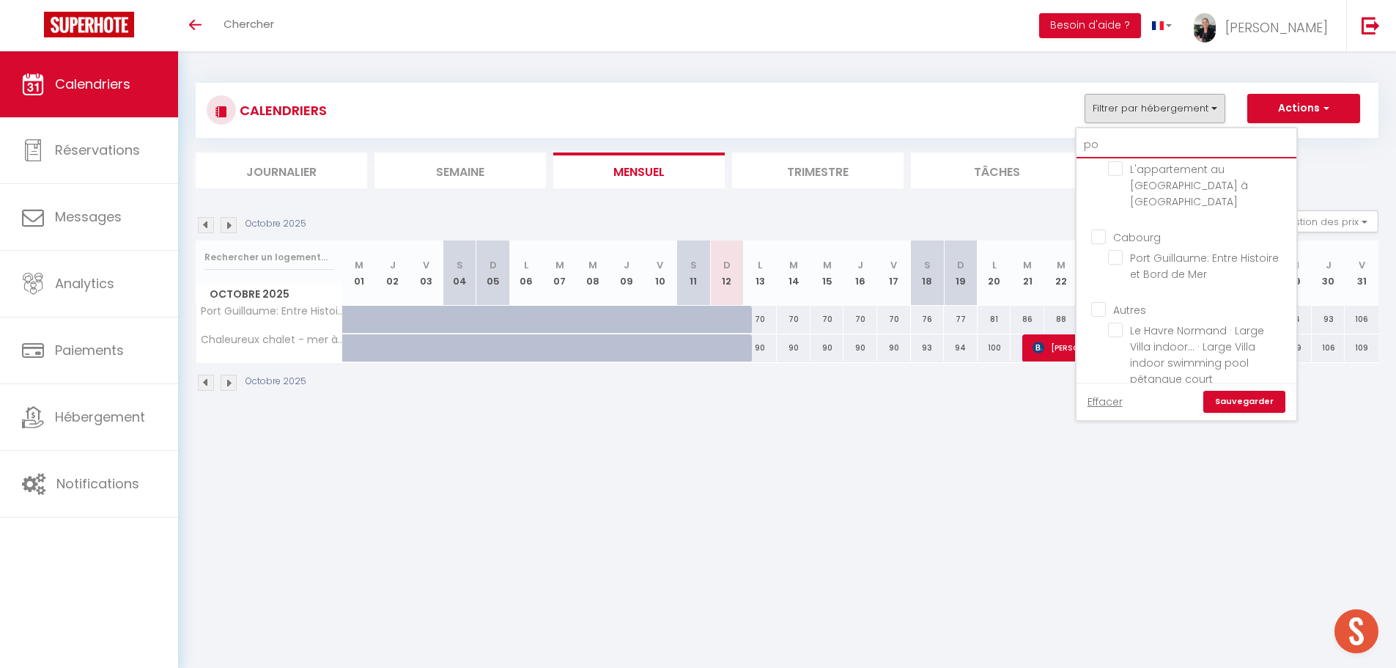
click at [1122, 140] on input "po" at bounding box center [1186, 145] width 220 height 26
type input "p"
checkbox input "false"
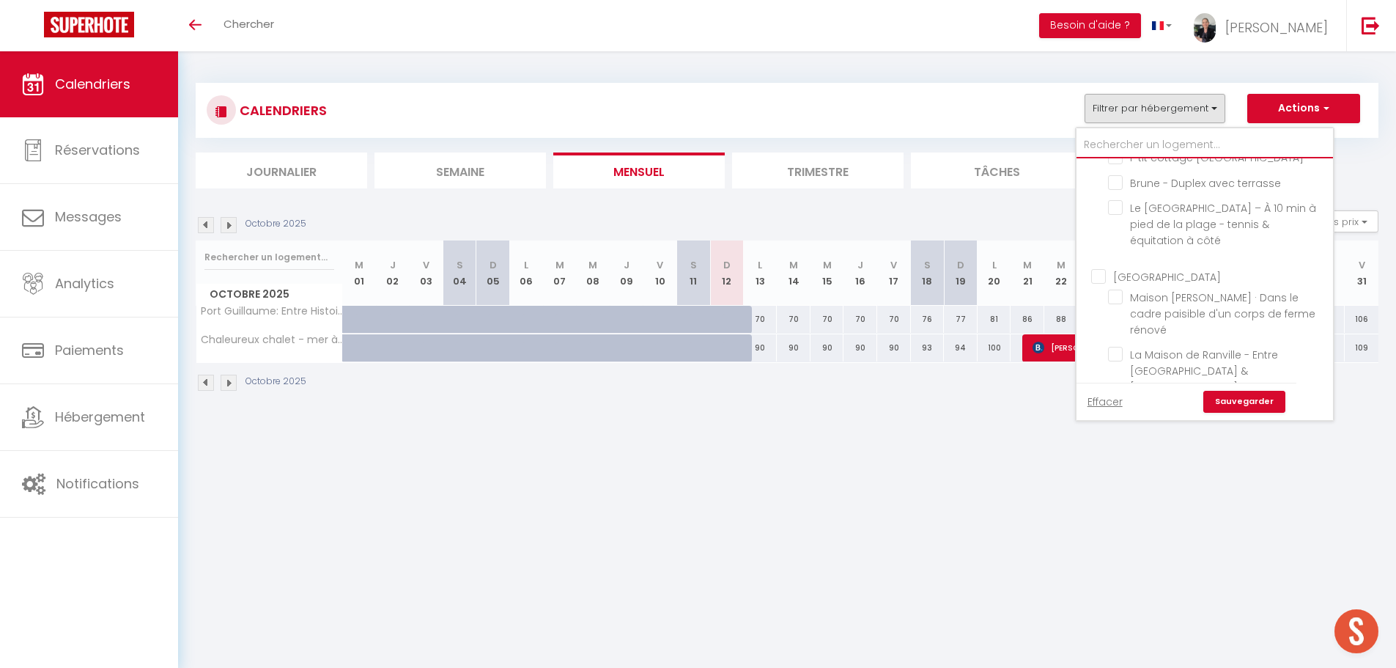
checkbox input "false"
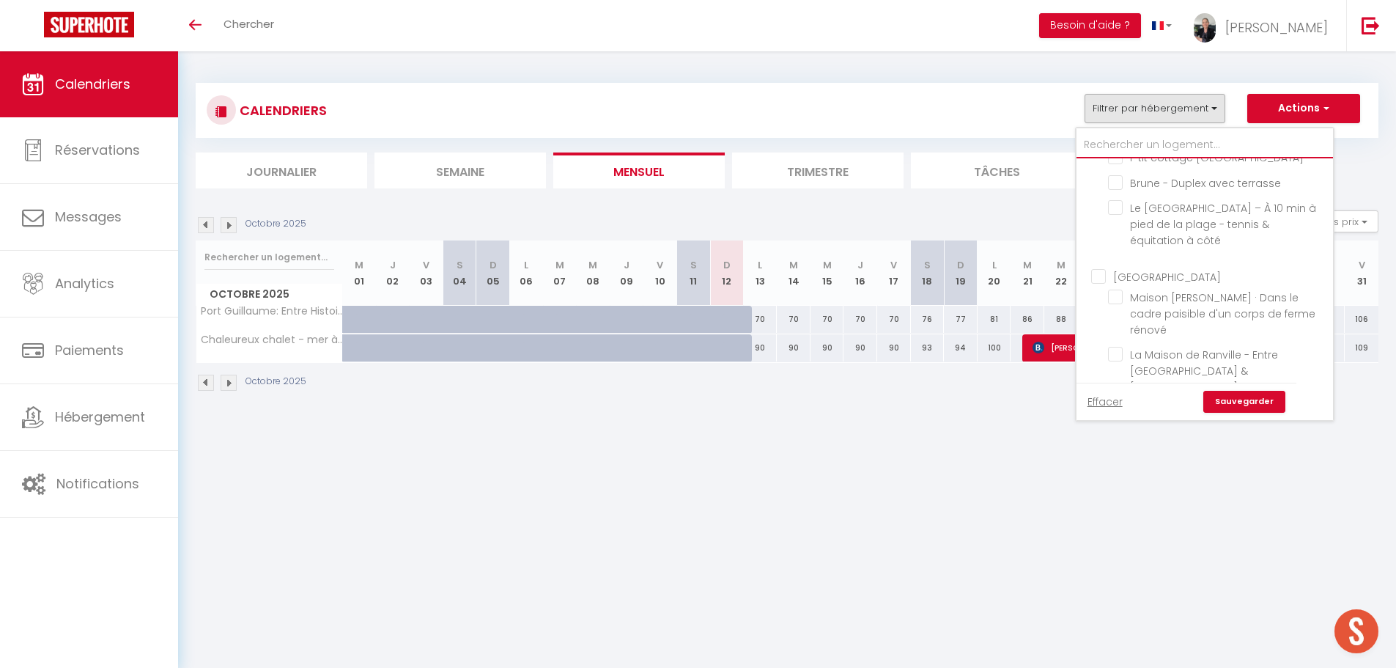
checkbox input "false"
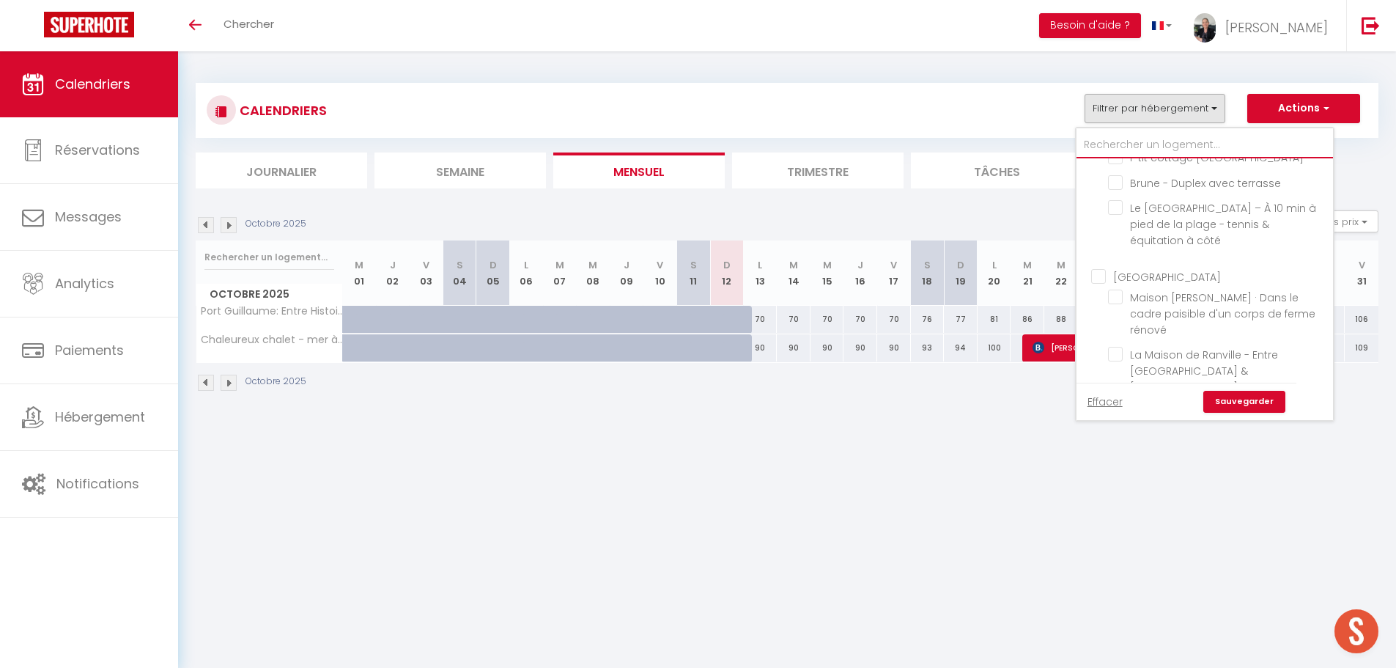
checkbox input "false"
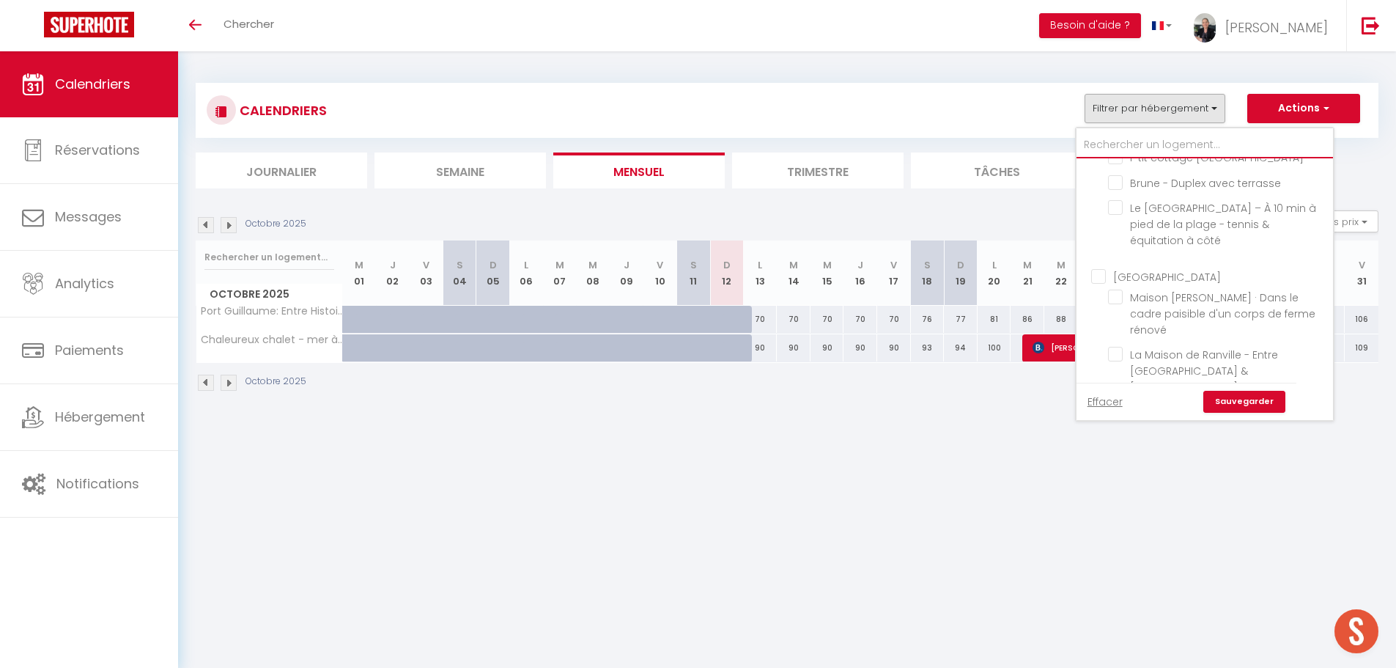
checkbox input "false"
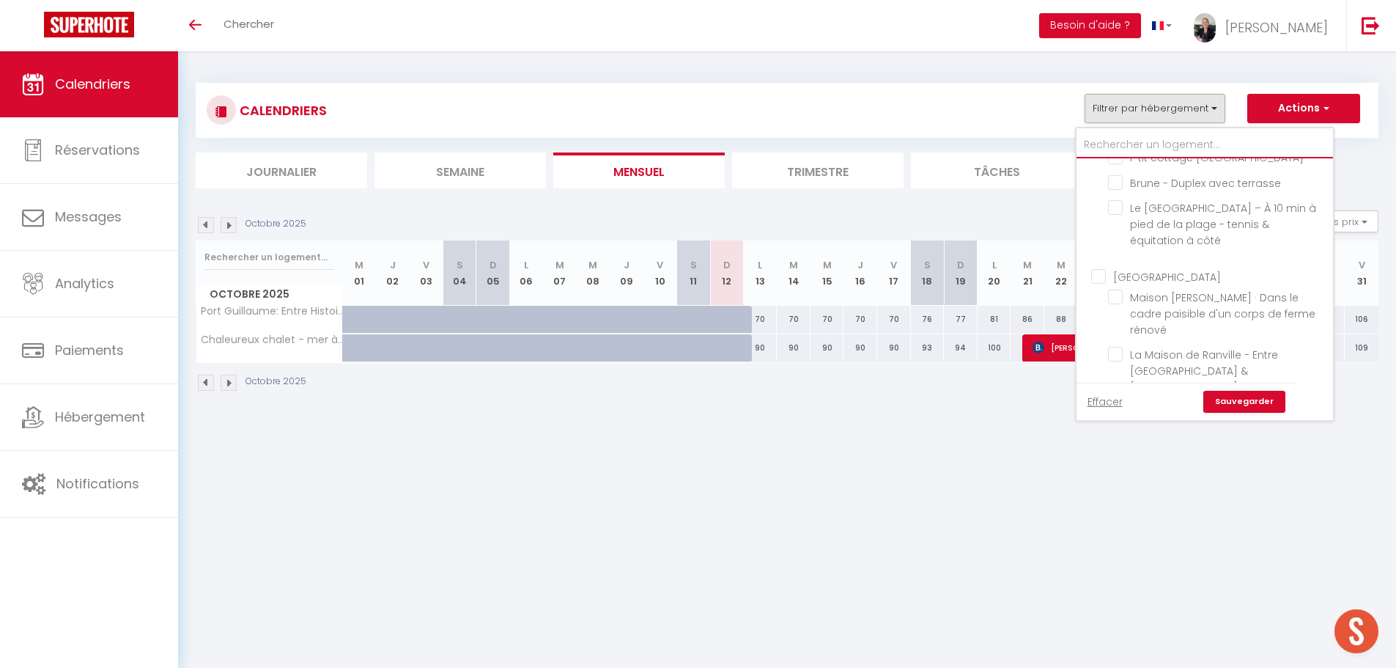
checkbox input "false"
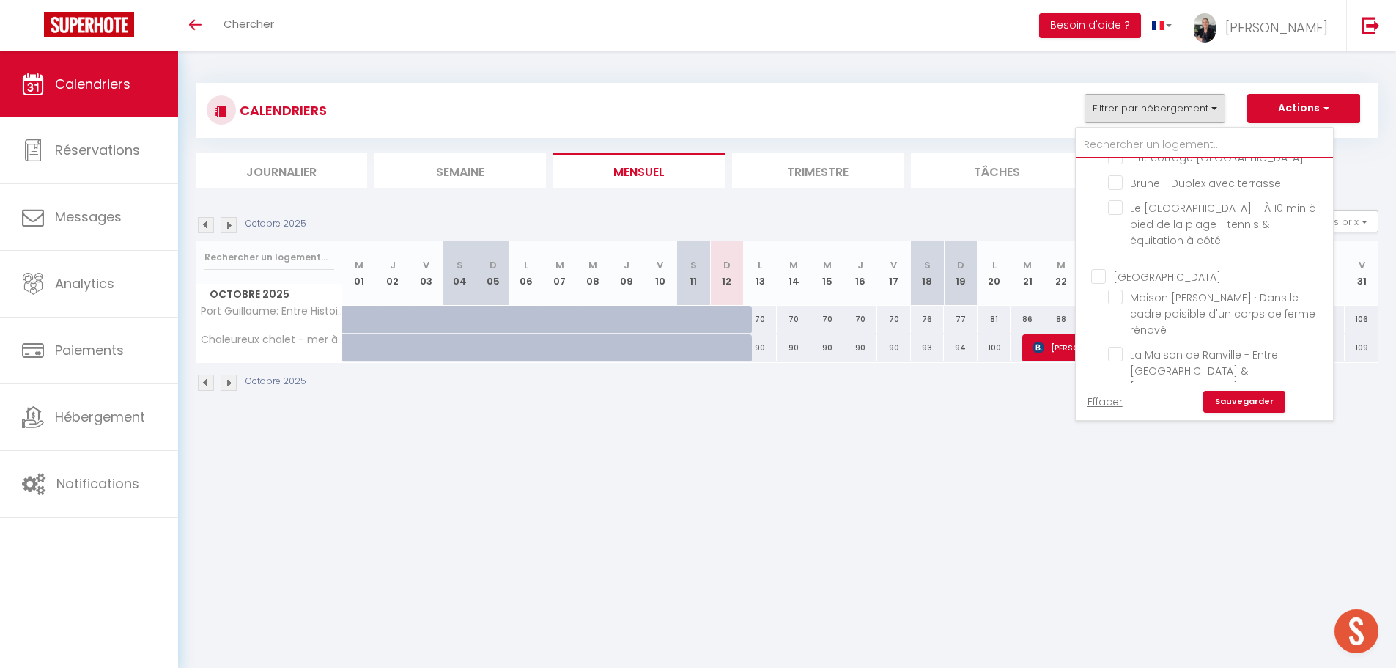
checkbox input "false"
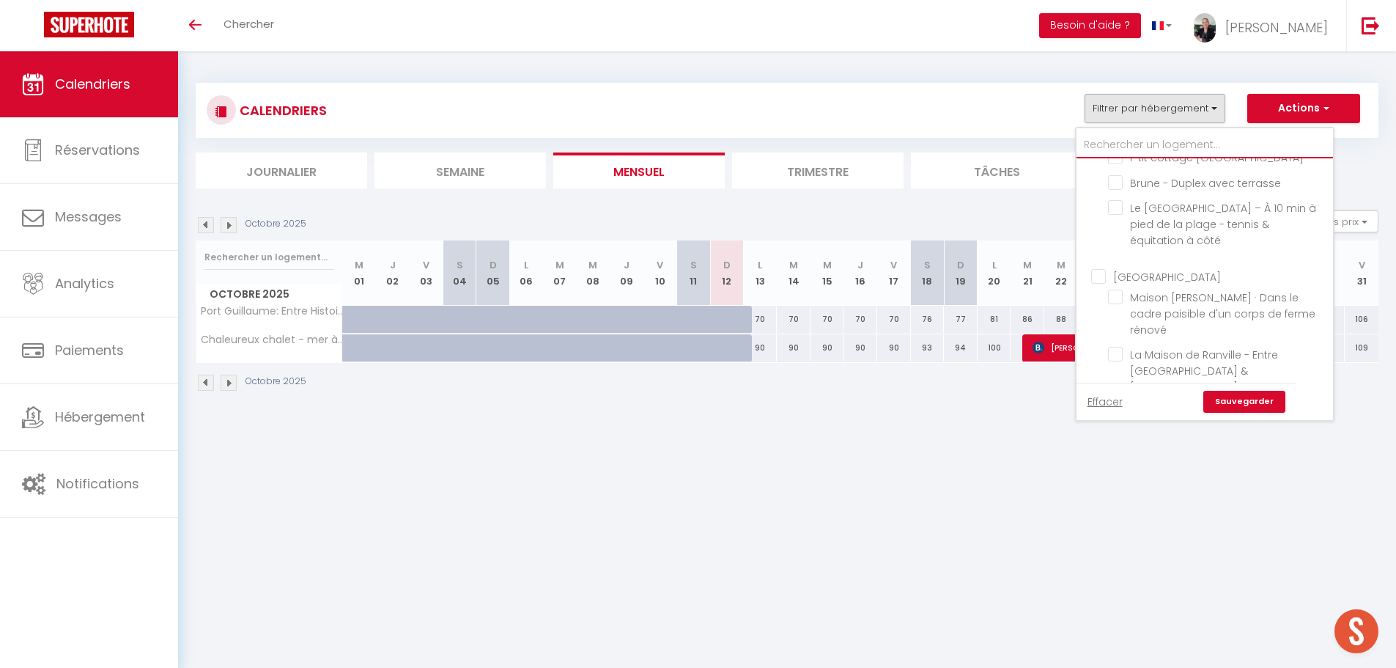
checkbox input "false"
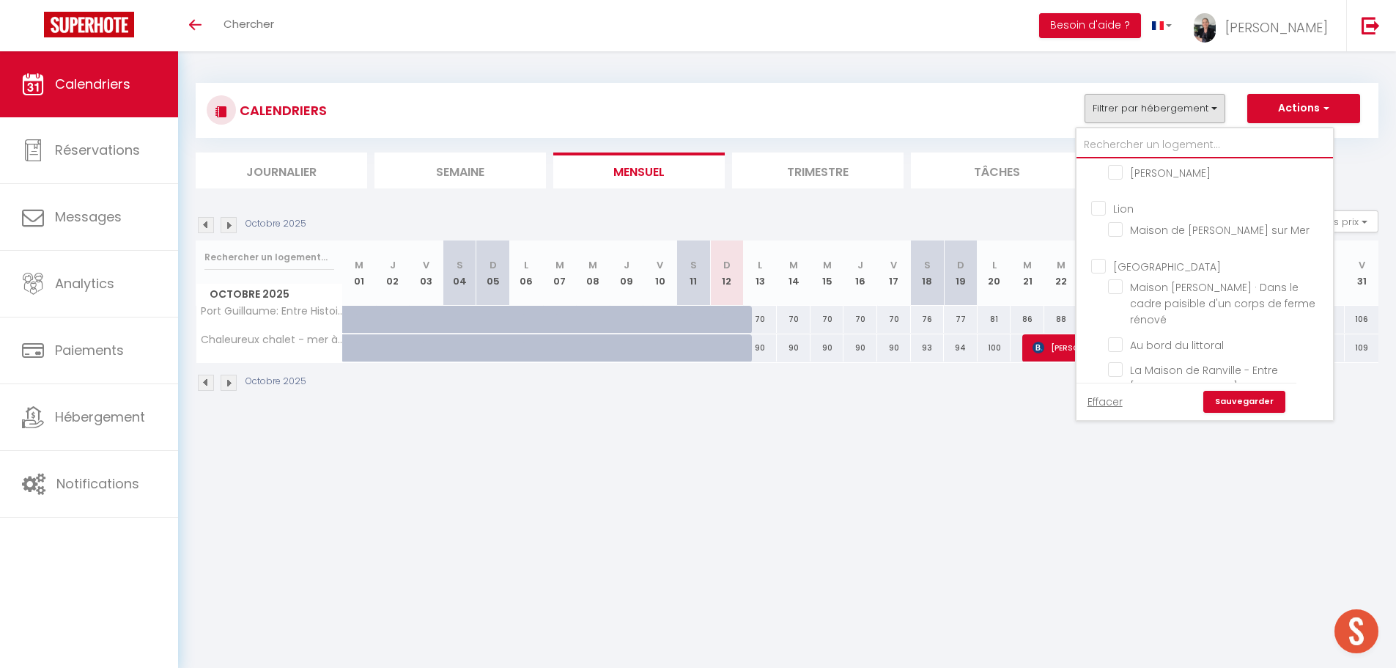
type input "f"
checkbox input "false"
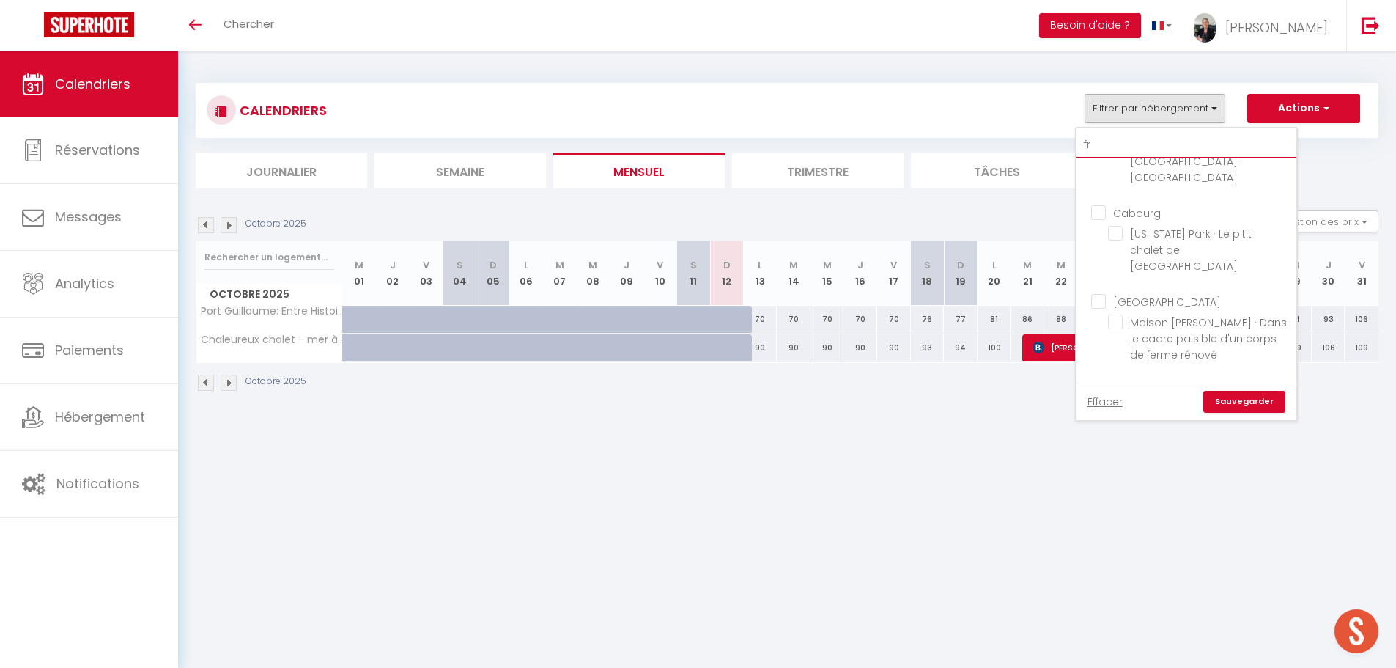
scroll to position [40, 0]
click at [1178, 403] on input "[PERSON_NAME] chauffée, terrasse & parking – vue Golf" at bounding box center [1199, 410] width 183 height 15
click at [1237, 405] on link "Sauvegarder" at bounding box center [1244, 402] width 82 height 22
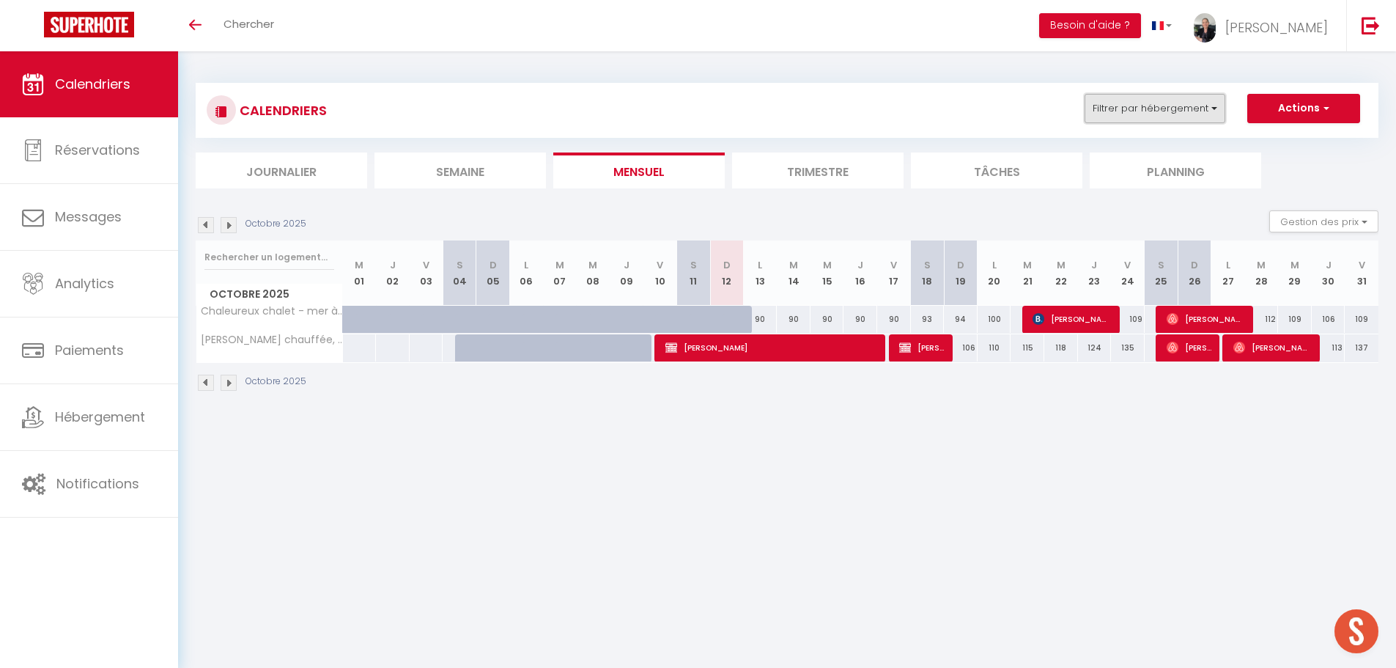
click at [1162, 111] on button "Filtrer par hébergement" at bounding box center [1154, 108] width 141 height 29
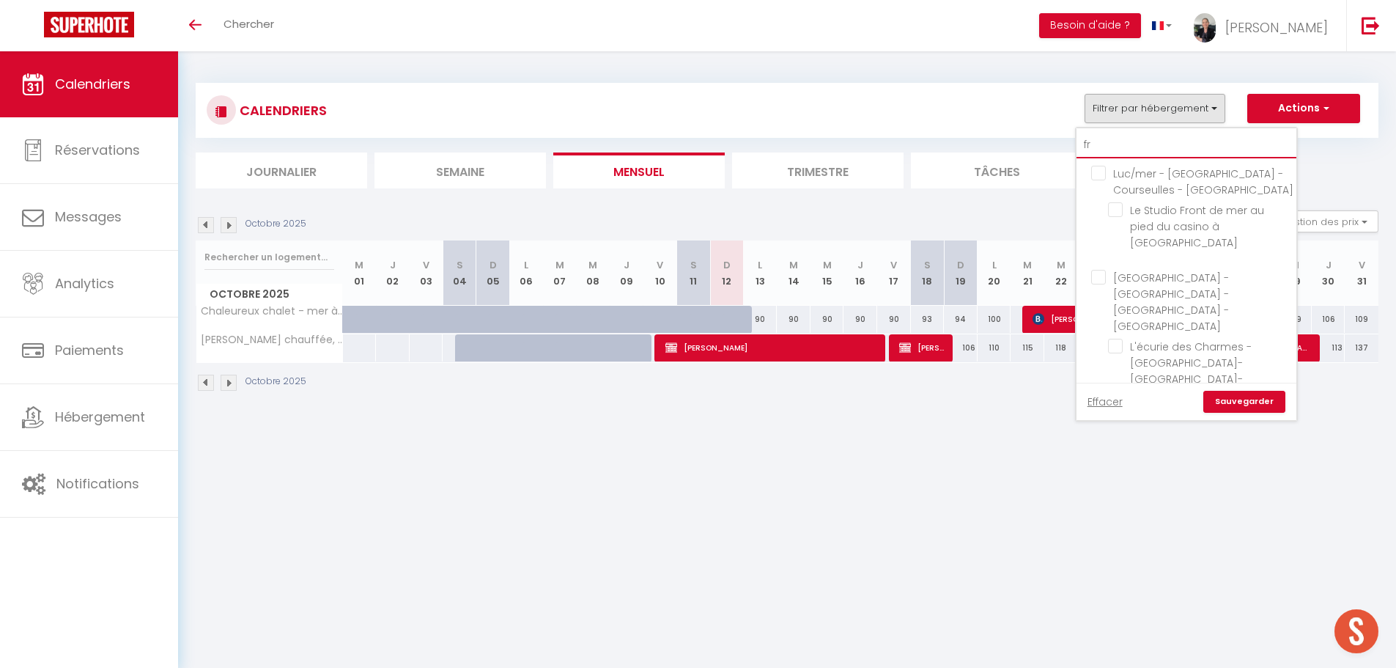
drag, startPoint x: 1139, startPoint y: 147, endPoint x: 1030, endPoint y: 141, distance: 109.4
click at [1030, 141] on div "CALENDRIERS Filtrer par hébergement fr Luc/mer - [GEOGRAPHIC_DATA] - Courseulle…" at bounding box center [787, 136] width 1183 height 106
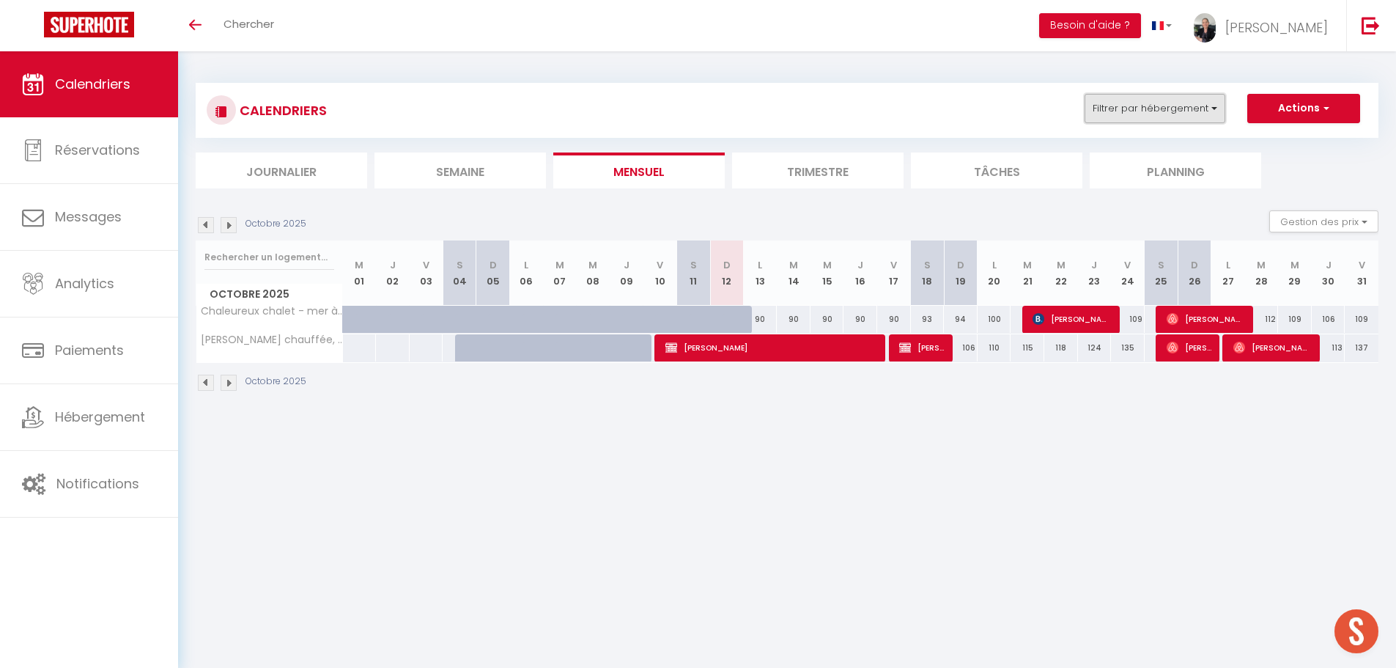
click at [1170, 115] on button "Filtrer par hébergement" at bounding box center [1154, 108] width 141 height 29
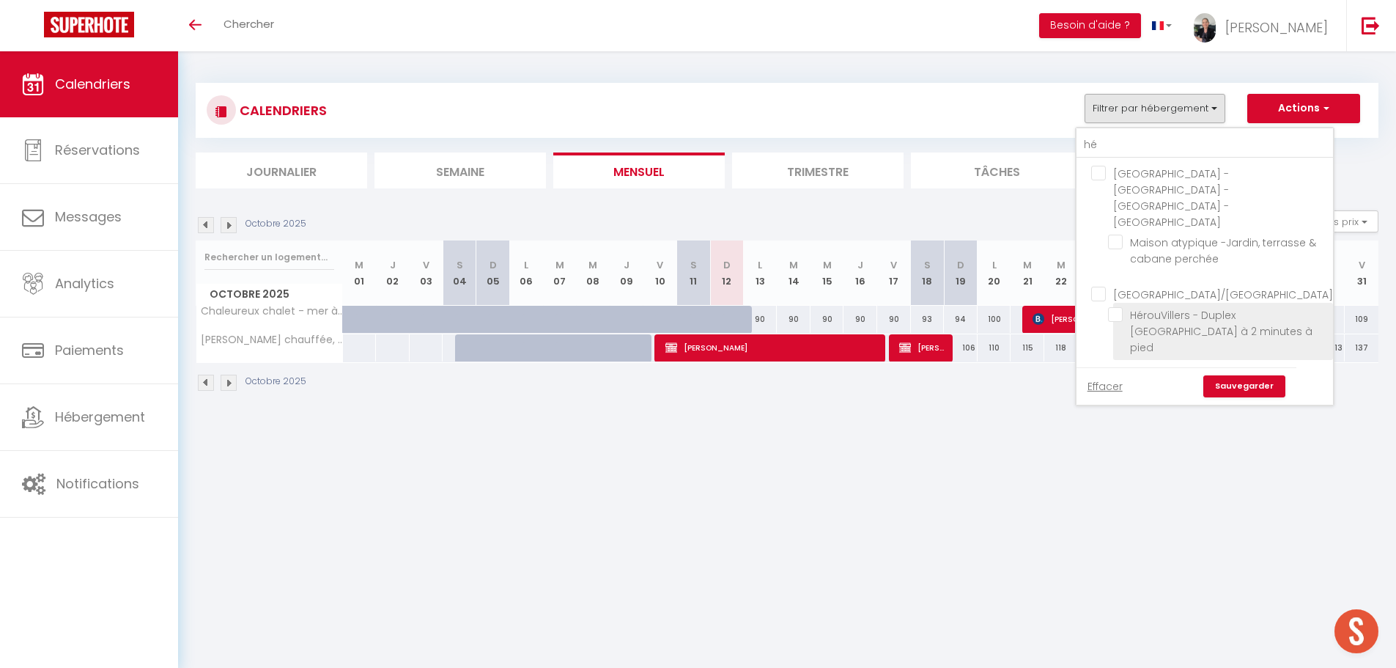
click at [1151, 308] on span "HérouVillers - Duplex [GEOGRAPHIC_DATA] à 2 minutes à pied" at bounding box center [1221, 331] width 182 height 47
click at [1151, 307] on input "HérouVillers - Duplex [GEOGRAPHIC_DATA] à 2 minutes à pied" at bounding box center [1218, 314] width 220 height 15
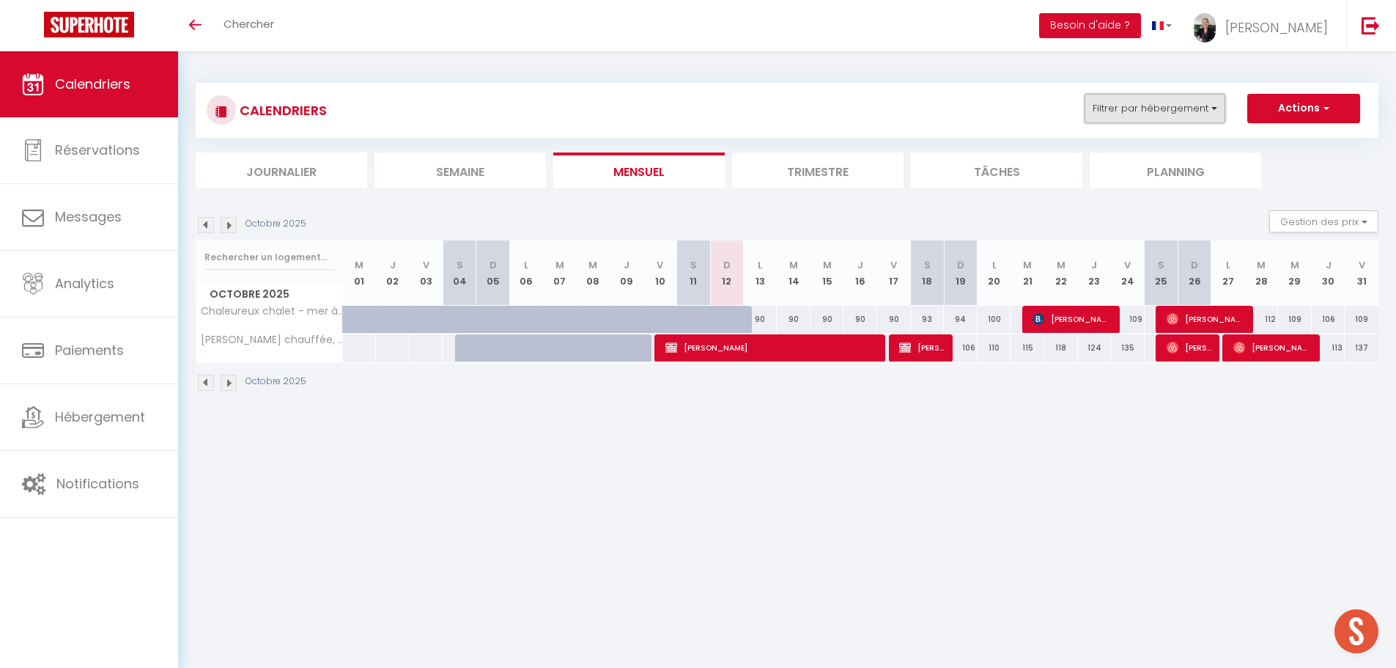
click at [1158, 114] on button "Filtrer par hébergement" at bounding box center [1154, 108] width 141 height 29
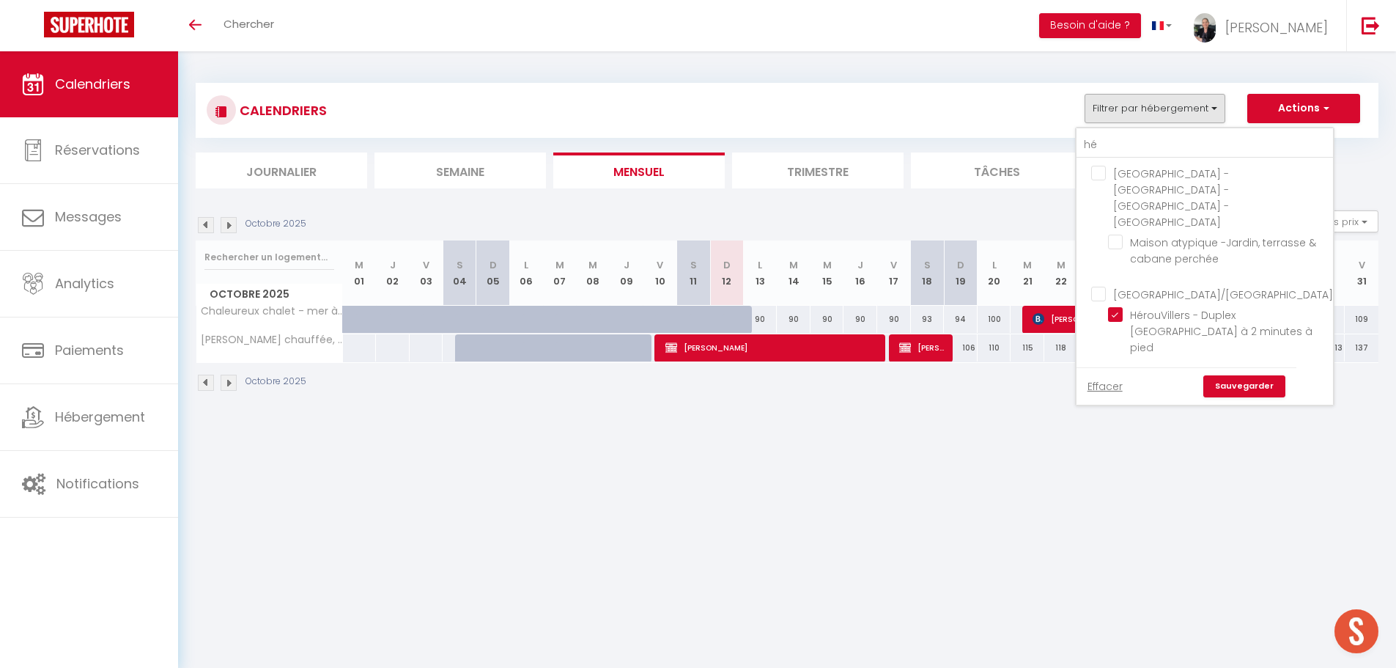
click at [1225, 375] on link "Sauvegarder" at bounding box center [1244, 386] width 82 height 22
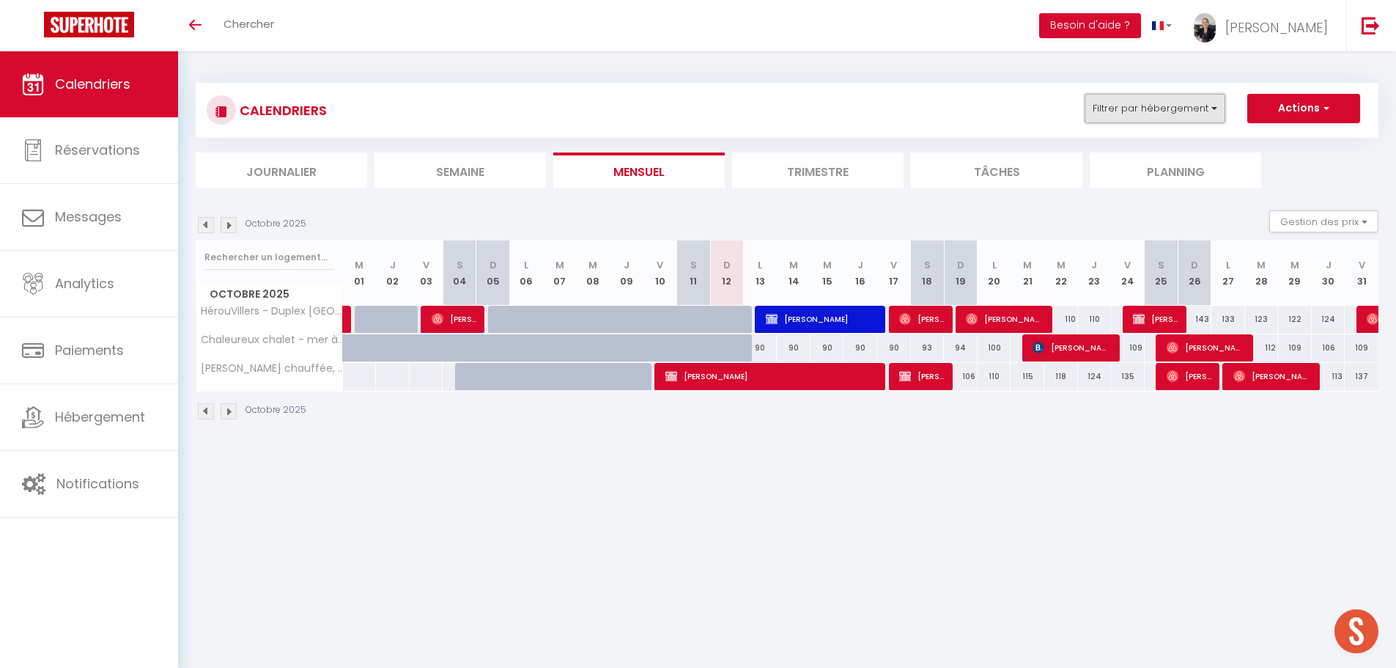
click at [1183, 109] on button "Filtrer par hébergement" at bounding box center [1154, 108] width 141 height 29
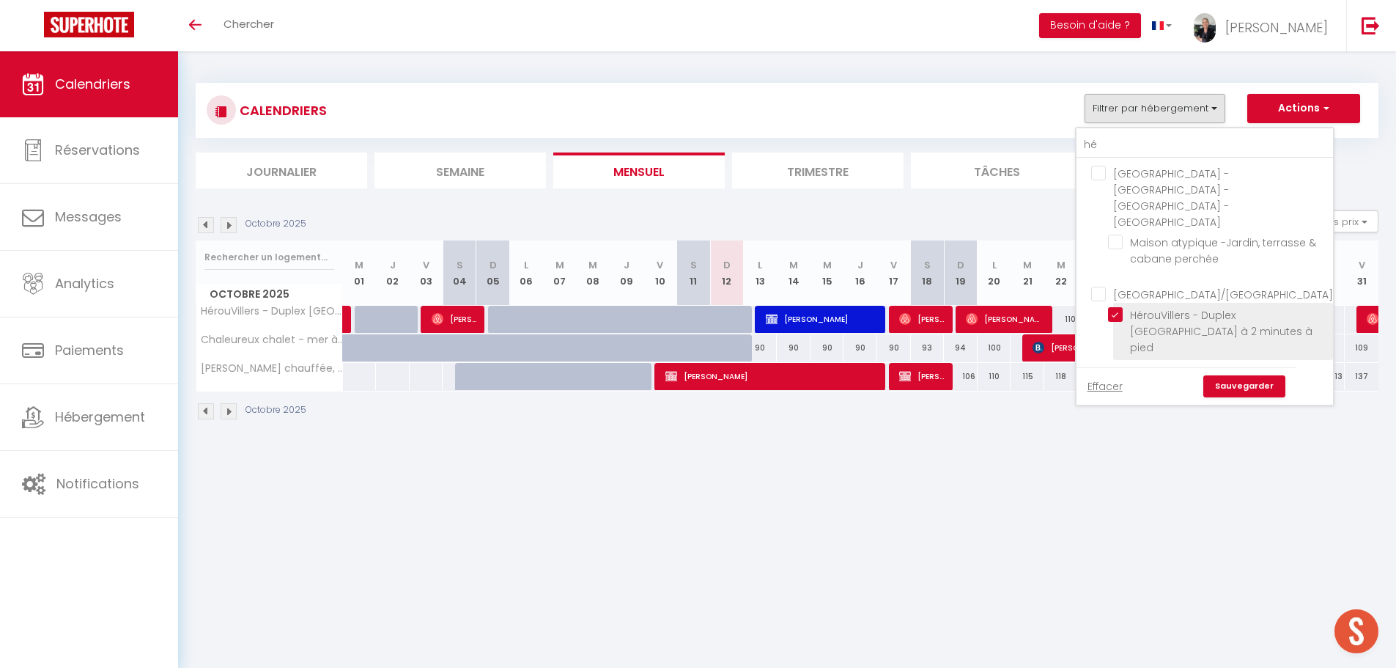
click at [1112, 307] on input "HérouVillers - Duplex [GEOGRAPHIC_DATA] à 2 minutes à pied" at bounding box center [1218, 314] width 220 height 15
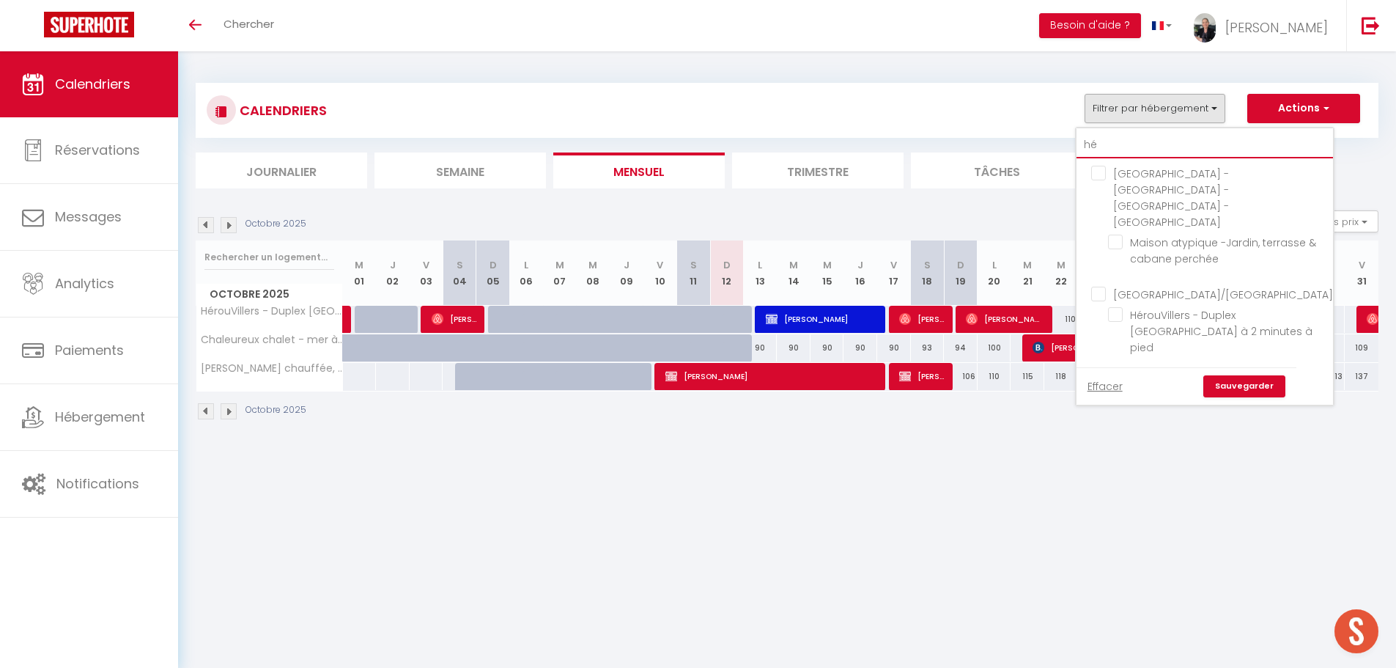
click at [1164, 144] on input "hé" at bounding box center [1204, 145] width 256 height 26
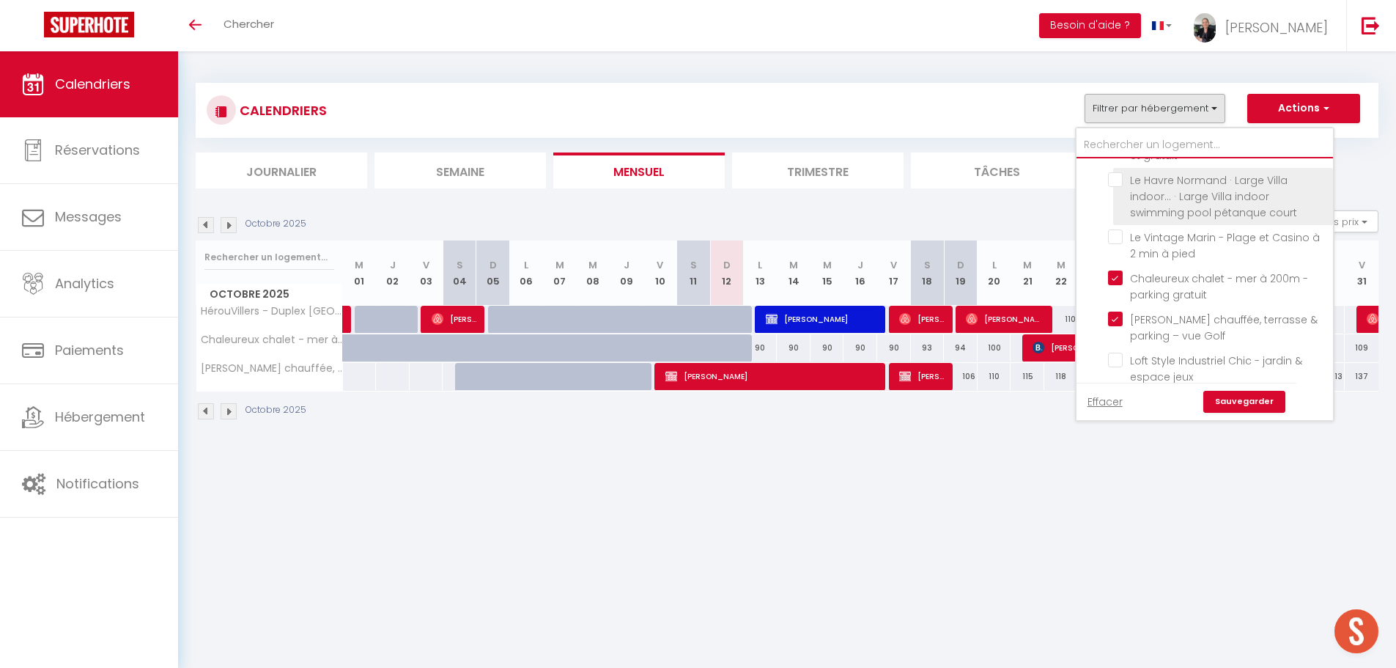
scroll to position [2519, 0]
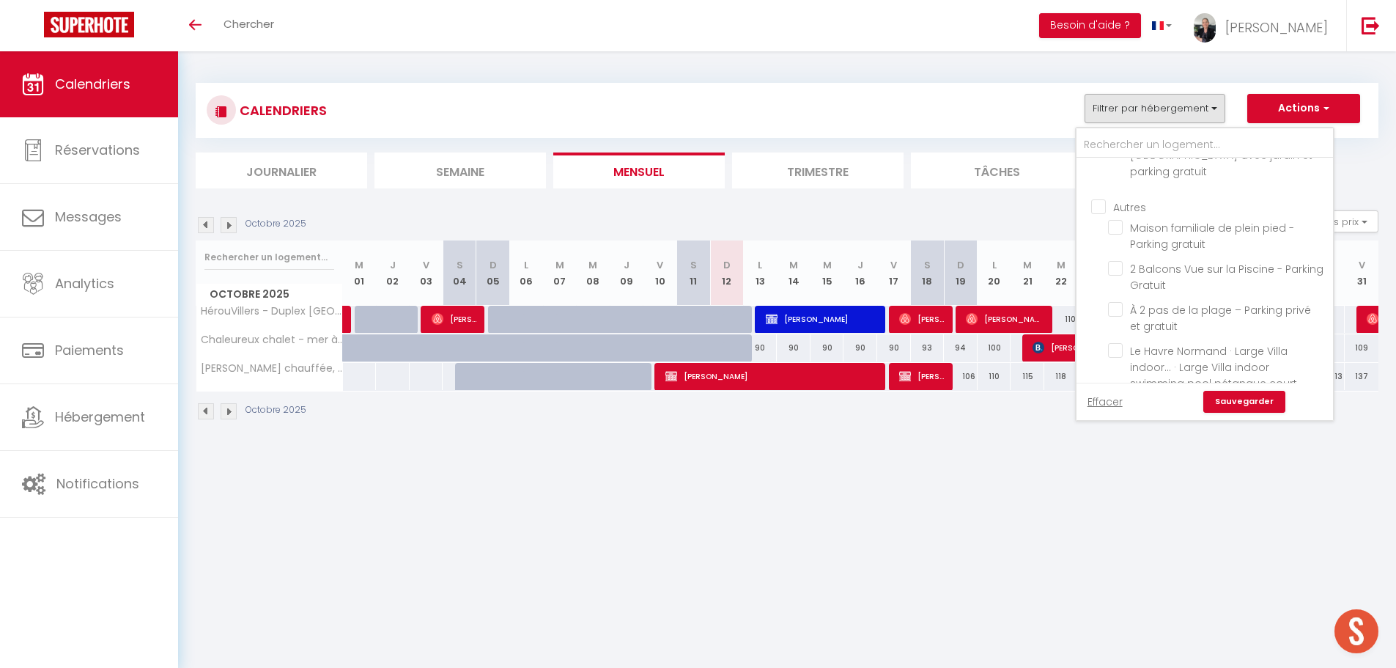
click at [1119, 441] on input "Chaleureux chalet - mer à 200m - parking gratuit" at bounding box center [1218, 448] width 220 height 15
click at [1118, 482] on input "[PERSON_NAME] chauffée, terrasse & parking – vue Golf" at bounding box center [1218, 489] width 220 height 15
click at [1116, 343] on input "Le Havre Normand · Large Villa indoor... · Large Villa indoor swimming pool pét…" at bounding box center [1218, 350] width 220 height 15
click at [1259, 402] on link "Sauvegarder" at bounding box center [1244, 402] width 82 height 22
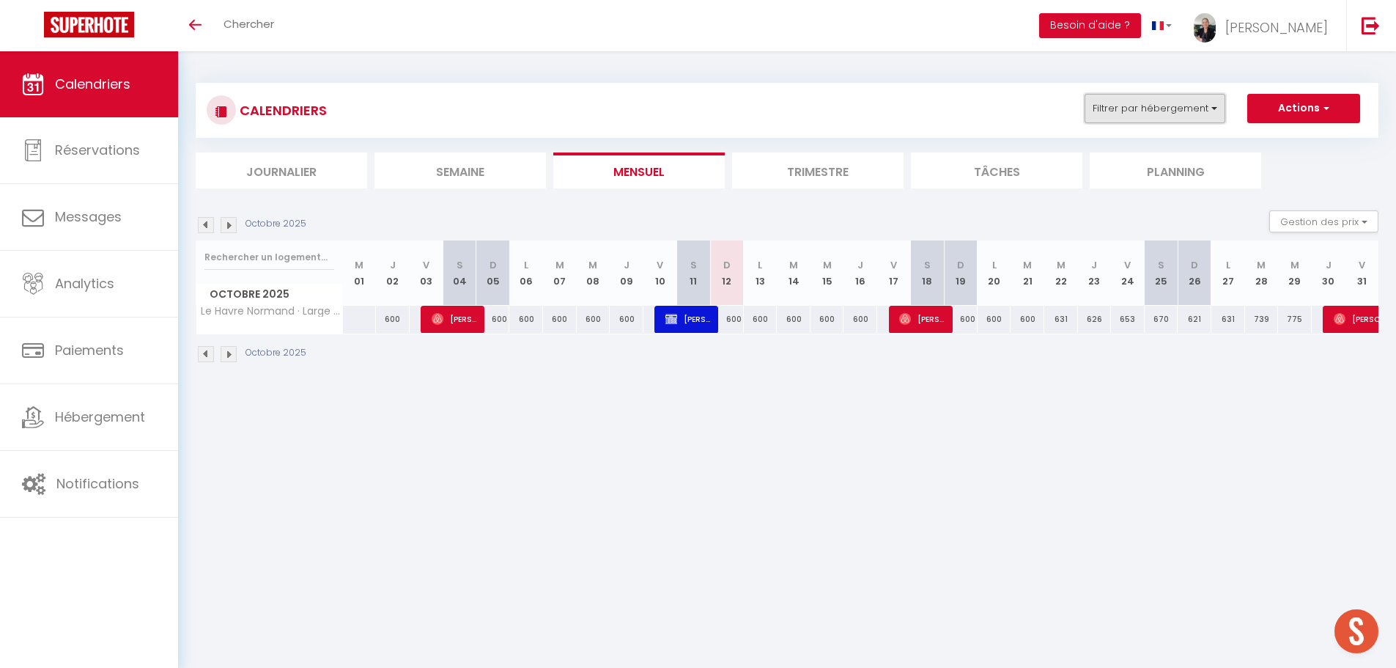
click at [1205, 114] on button "Filtrer par hébergement" at bounding box center [1154, 108] width 141 height 29
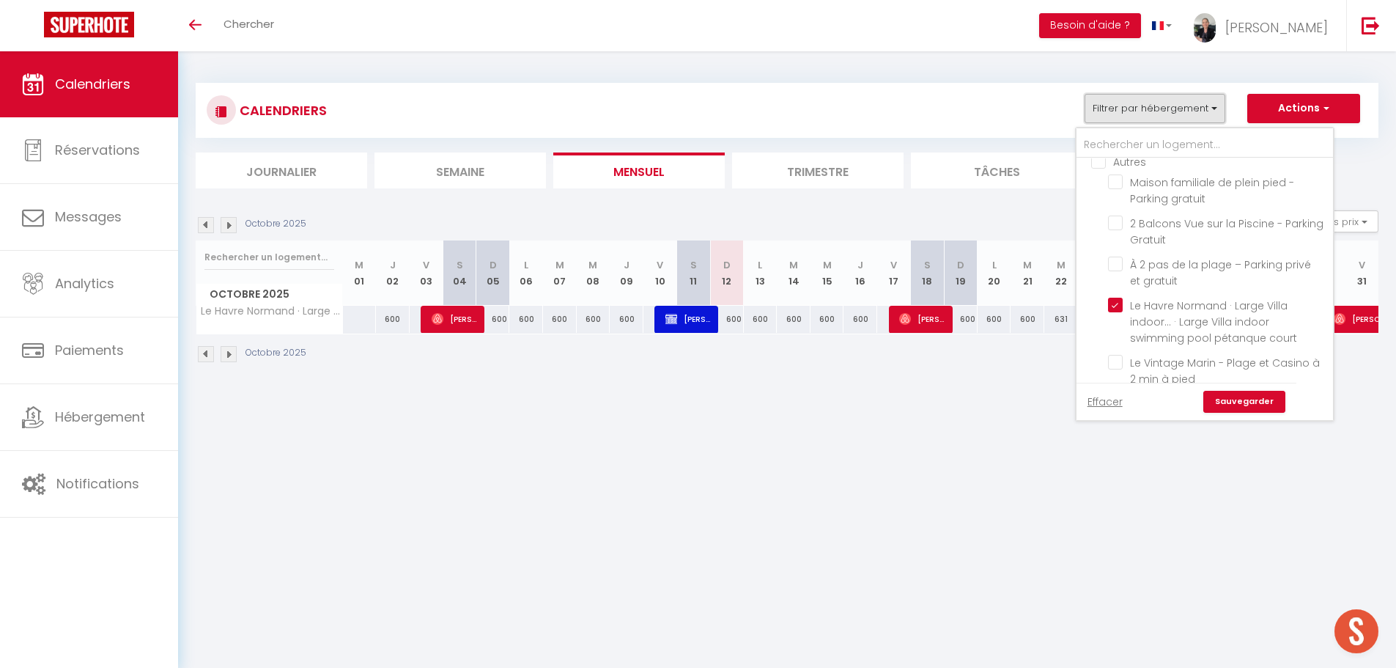
scroll to position [2394, 0]
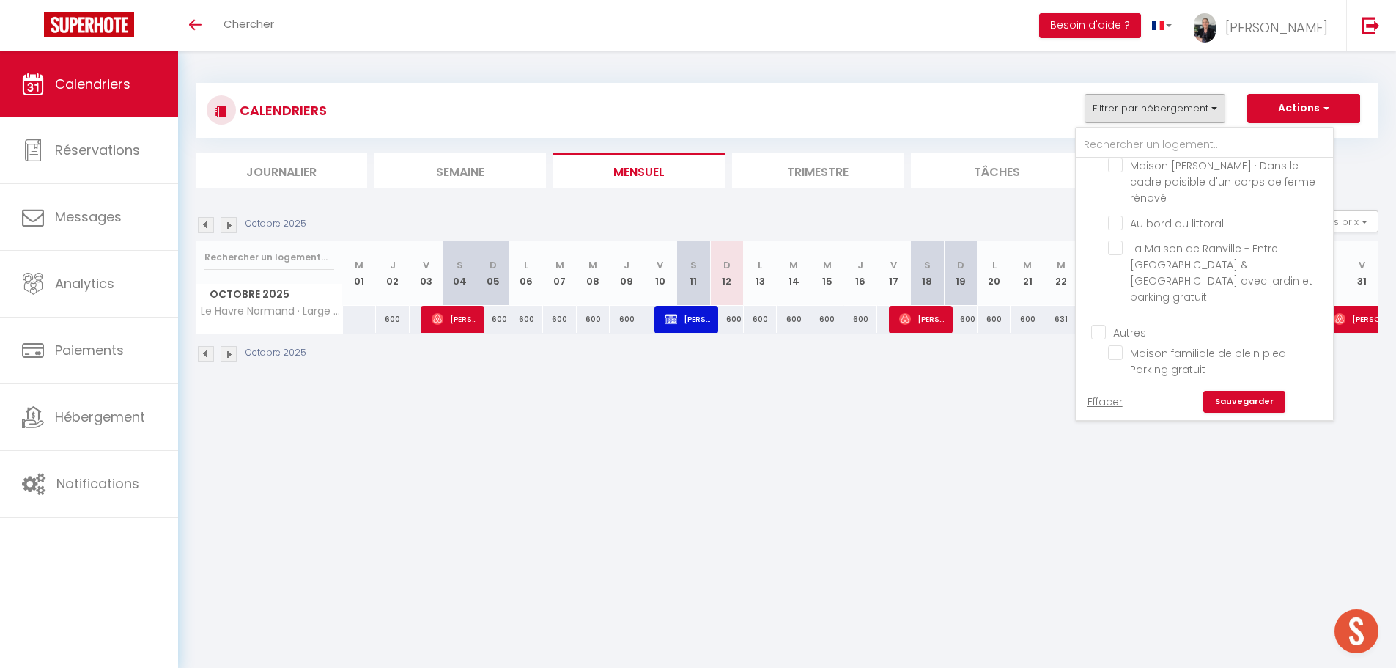
click at [1116, 468] on input "Le Havre Normand · Large Villa indoor... · Large Villa indoor swimming pool pét…" at bounding box center [1218, 475] width 220 height 15
click at [1161, 386] on input "2 Balcons Vue sur la Piscine - Parking Gratuit" at bounding box center [1218, 393] width 220 height 15
click at [1245, 399] on link "Sauvegarder" at bounding box center [1244, 402] width 82 height 22
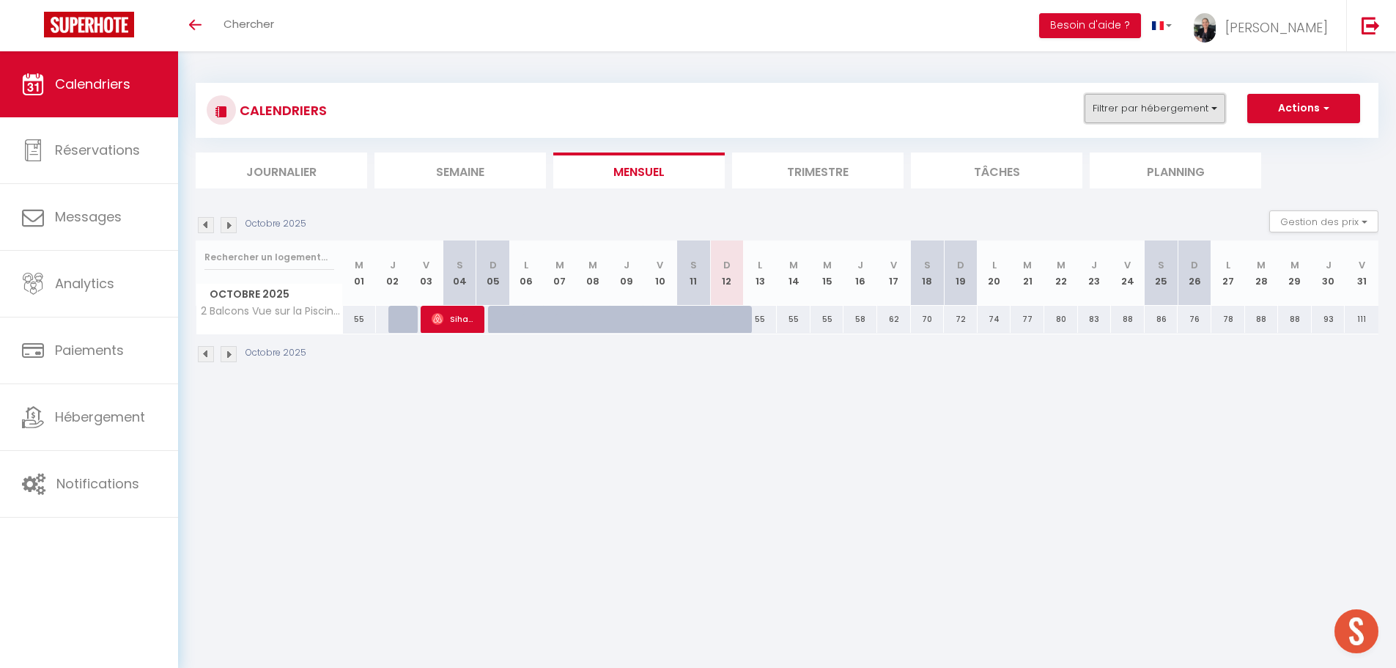
click at [1158, 112] on button "Filtrer par hébergement" at bounding box center [1154, 108] width 141 height 29
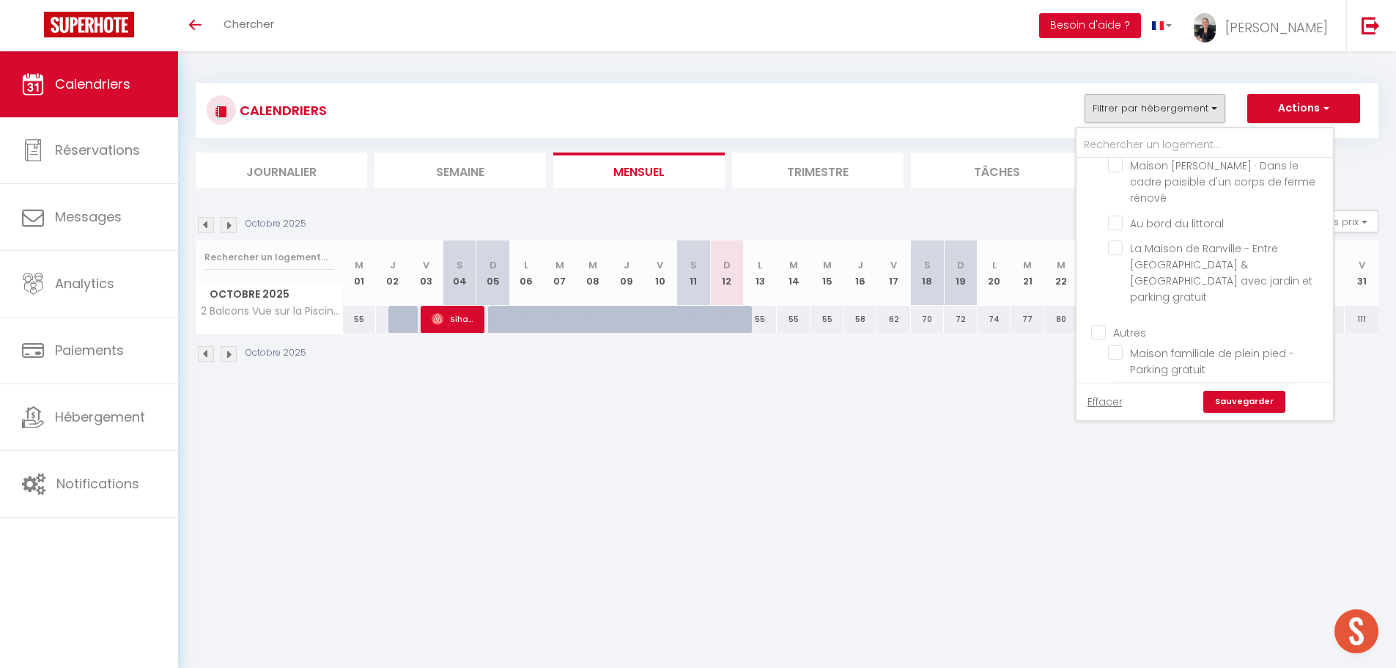
click at [1120, 386] on input "2 Balcons Vue sur la Piscine - Parking Gratuit" at bounding box center [1218, 393] width 220 height 15
click at [1120, 468] on input "Le Havre Normand · Large Villa indoor... · Large Villa indoor swimming pool pét…" at bounding box center [1218, 475] width 220 height 15
click at [1232, 408] on link "Sauvegarder" at bounding box center [1244, 402] width 82 height 22
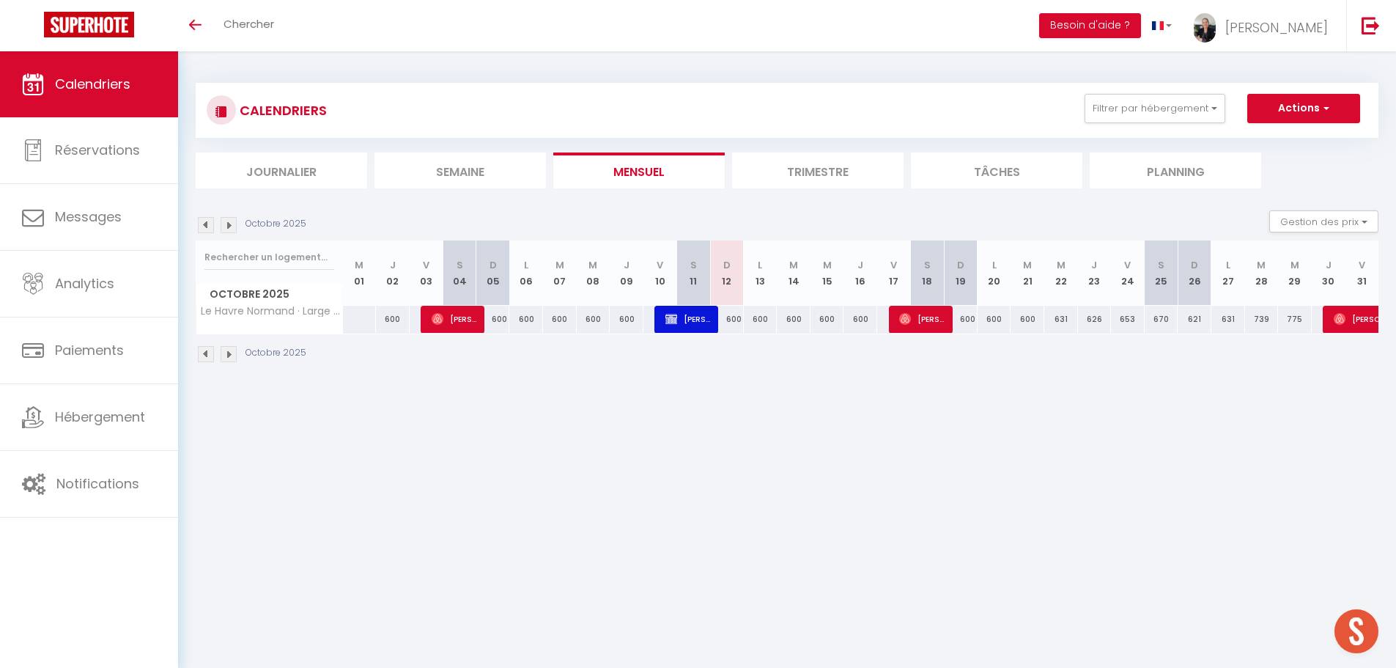
click at [223, 227] on img at bounding box center [229, 225] width 16 height 16
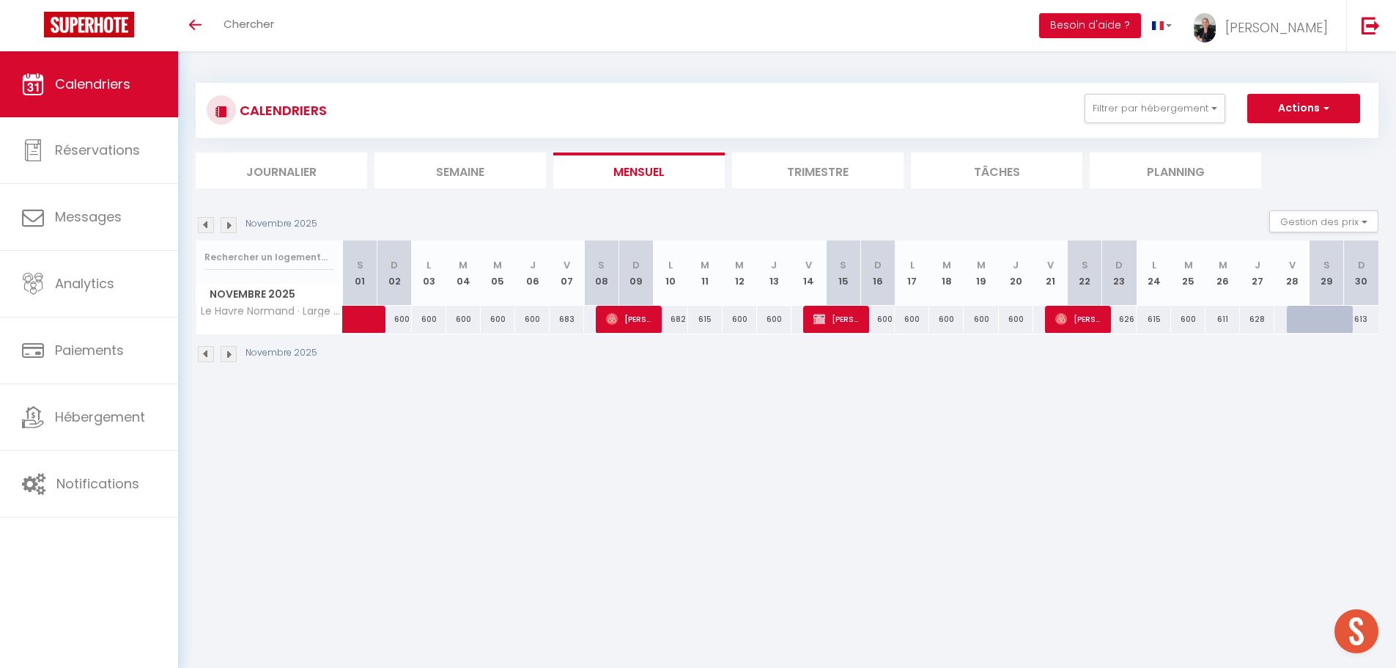
click at [223, 227] on img at bounding box center [229, 225] width 16 height 16
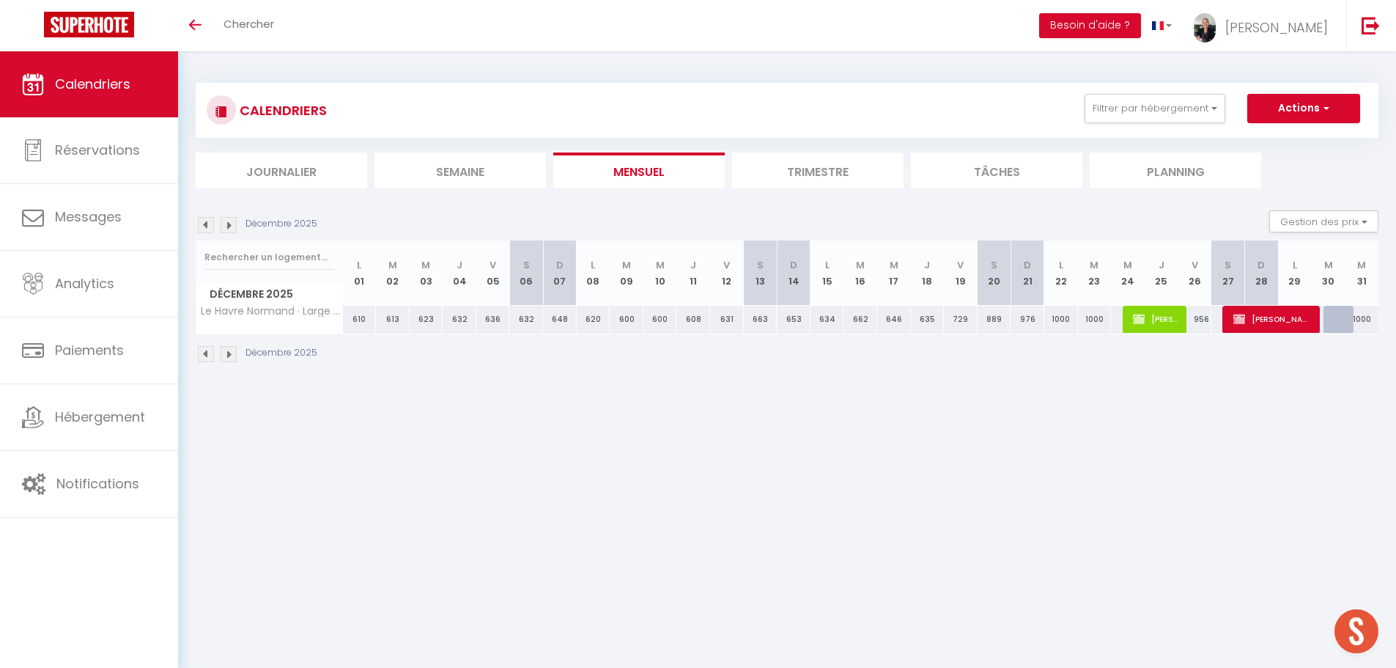
click at [223, 227] on img at bounding box center [229, 225] width 16 height 16
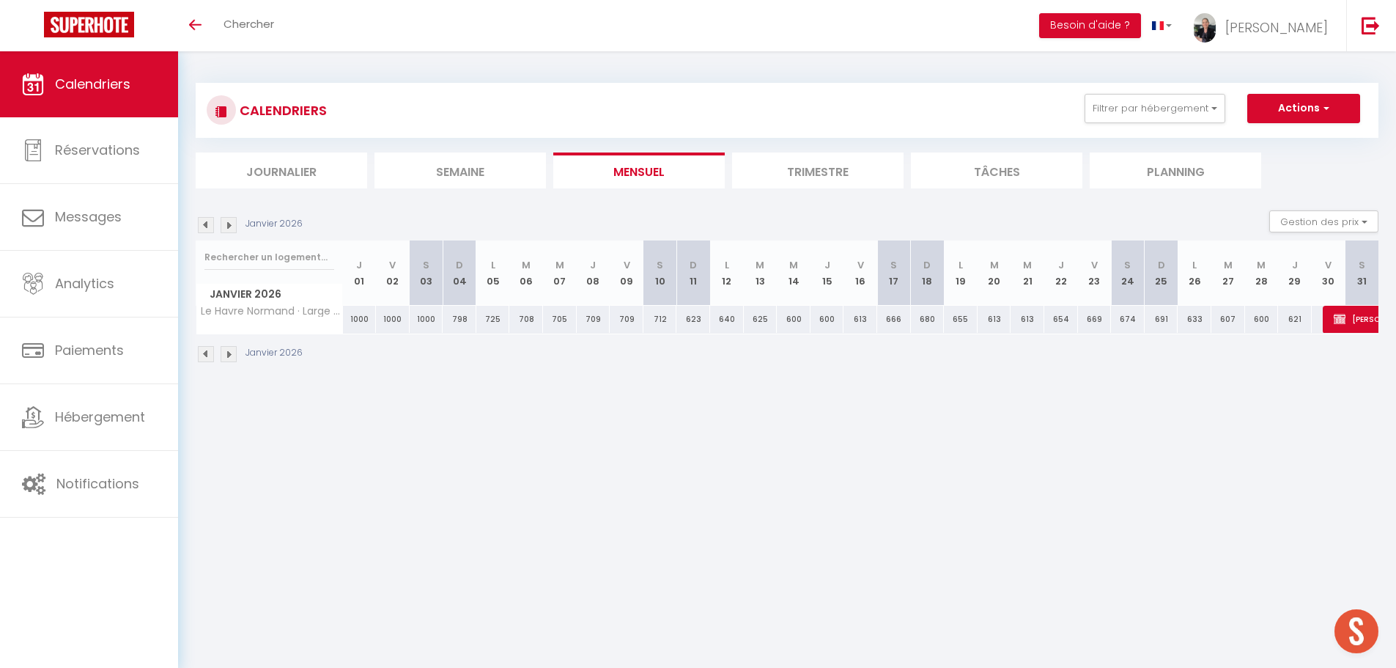
click at [223, 227] on img at bounding box center [229, 225] width 16 height 16
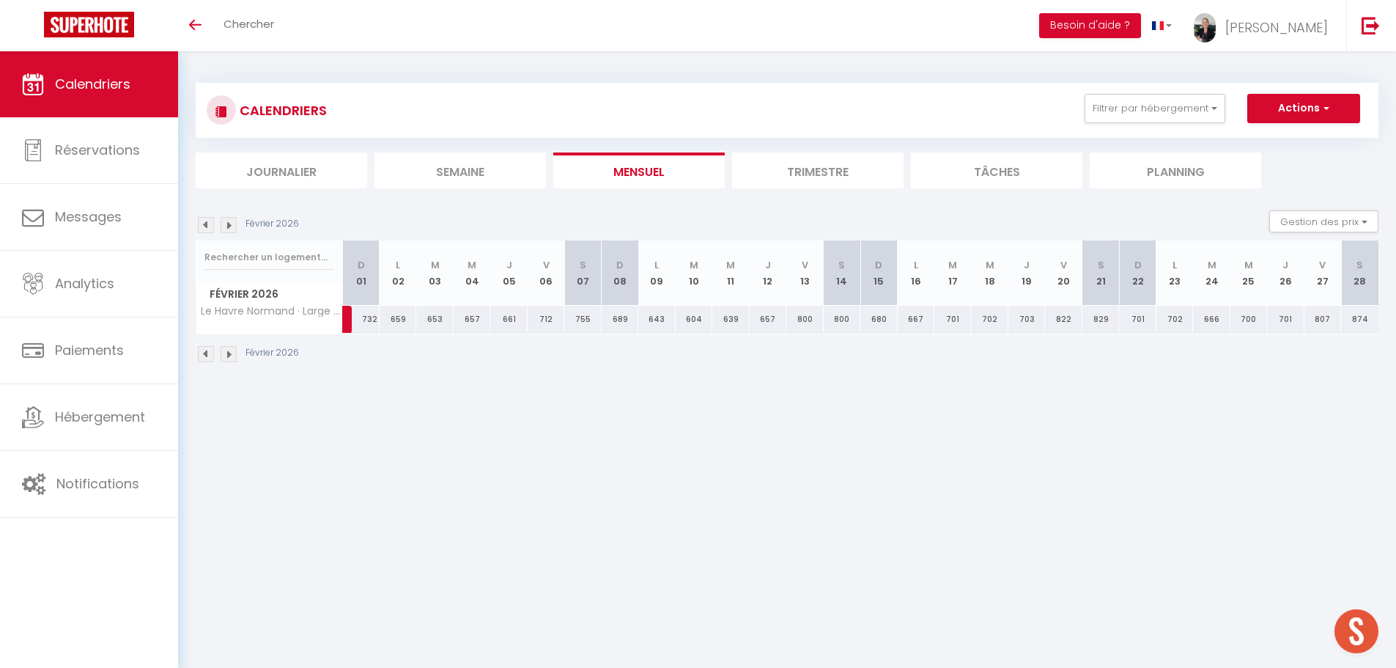
click at [223, 227] on img at bounding box center [229, 225] width 16 height 16
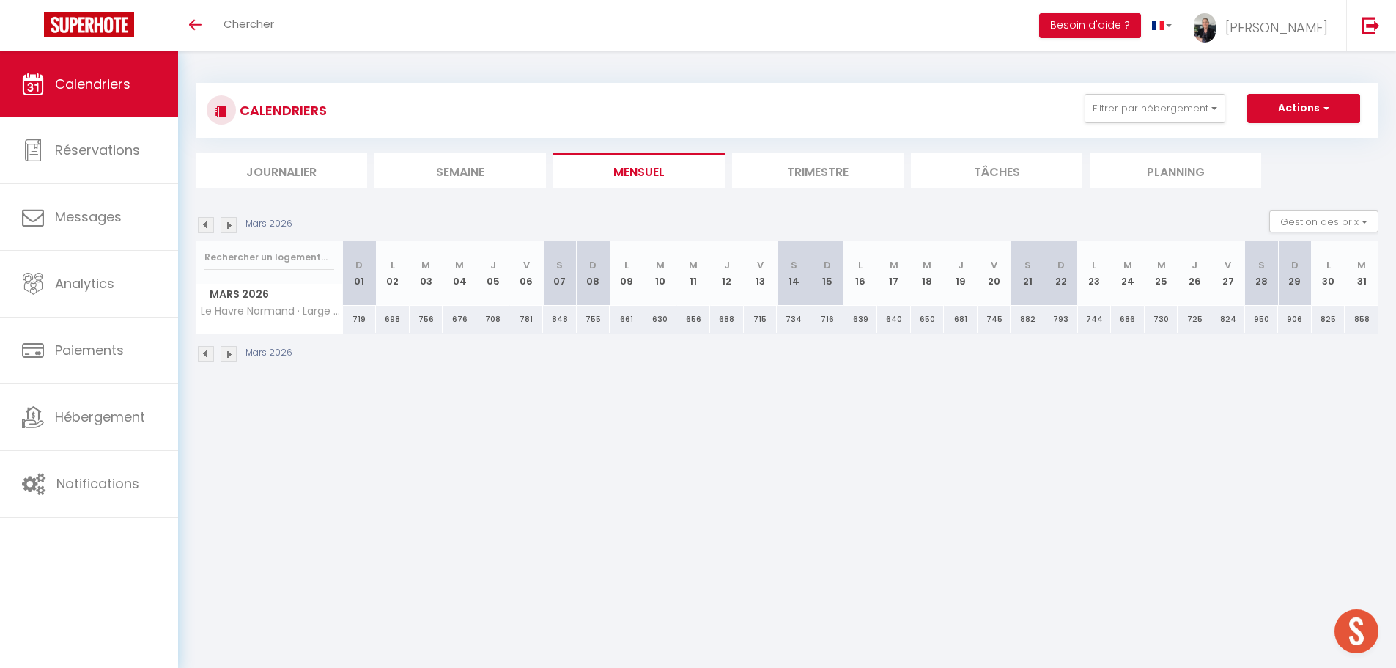
click at [223, 227] on img at bounding box center [229, 225] width 16 height 16
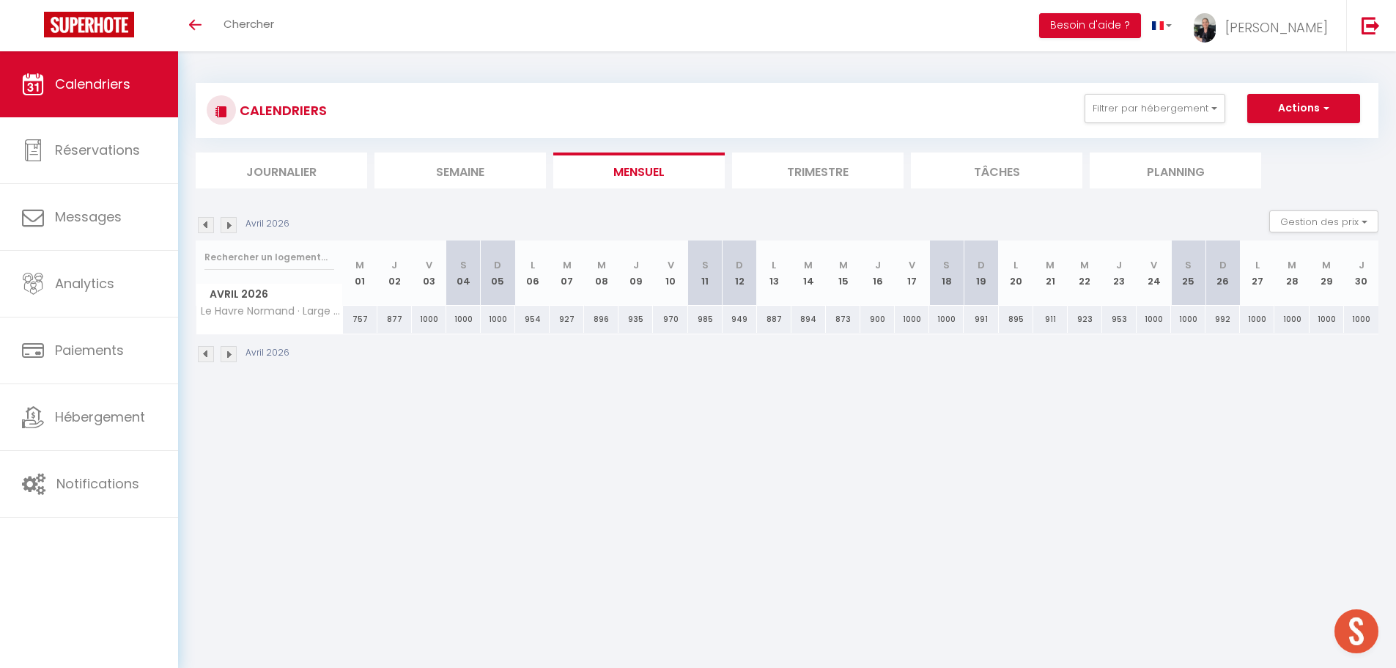
click at [223, 227] on img at bounding box center [229, 225] width 16 height 16
